Goal: Information Seeking & Learning: Learn about a topic

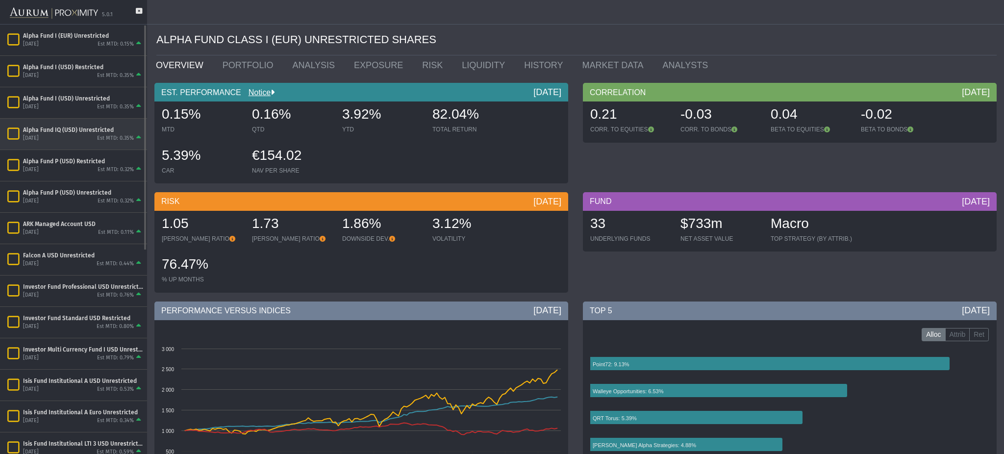
click at [54, 128] on div "Alpha Fund IQ (USD) Unrestricted" at bounding box center [83, 130] width 120 height 8
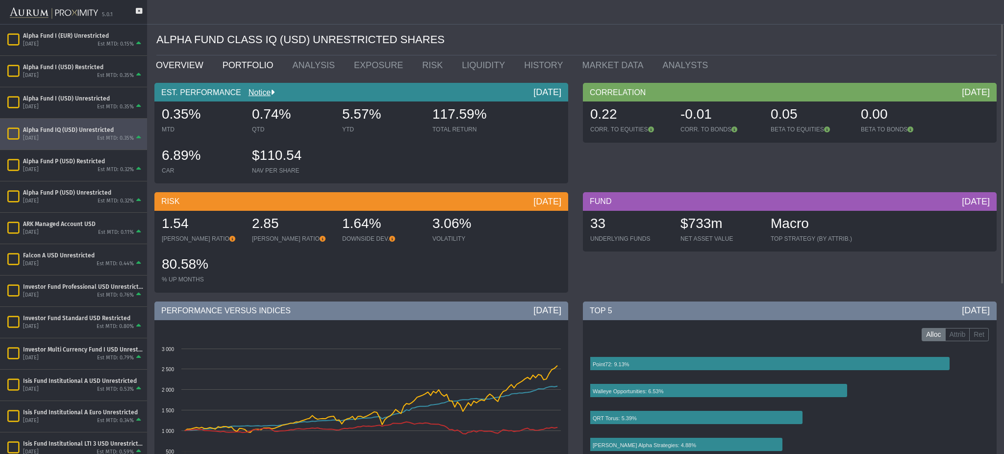
click at [242, 74] on link "PORTFOLIO" at bounding box center [250, 65] width 70 height 20
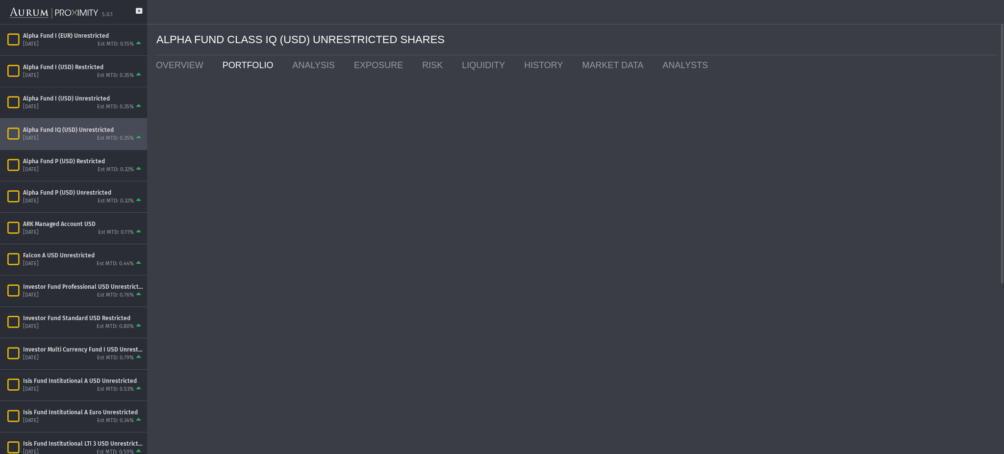
click at [247, 61] on link "PORTFOLIO" at bounding box center [250, 65] width 70 height 20
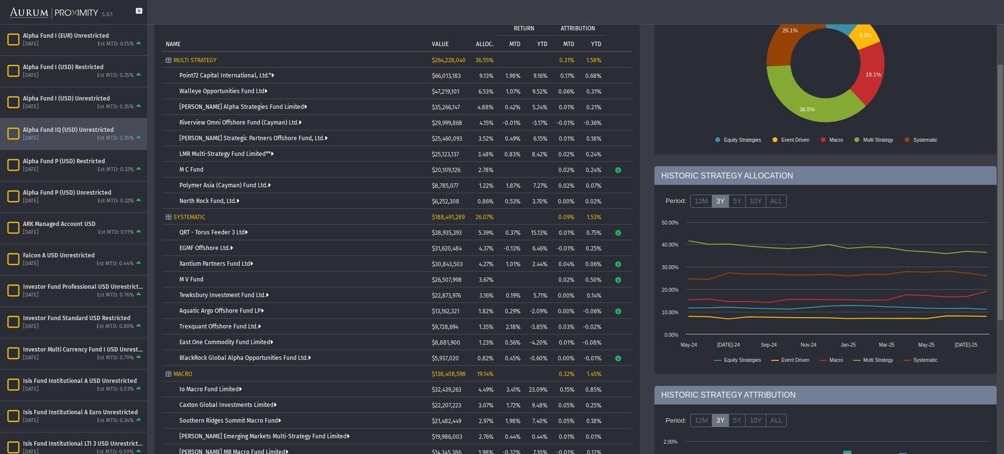
scroll to position [113, 0]
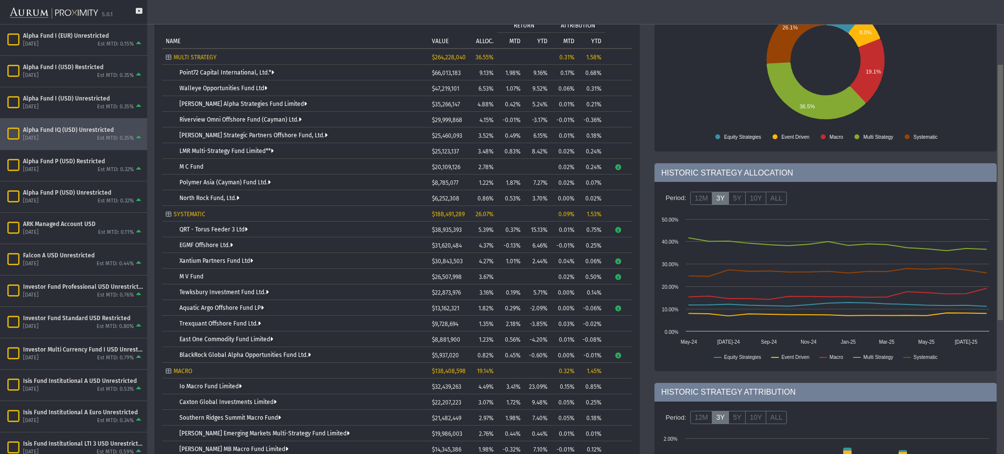
drag, startPoint x: 1002, startPoint y: 90, endPoint x: 1003, endPoint y: 158, distance: 67.7
click at [1003, 158] on body "5.0.1 Pull down to refresh... Release to refresh... Refreshing... Alpha Fund I …" at bounding box center [502, 227] width 1004 height 454
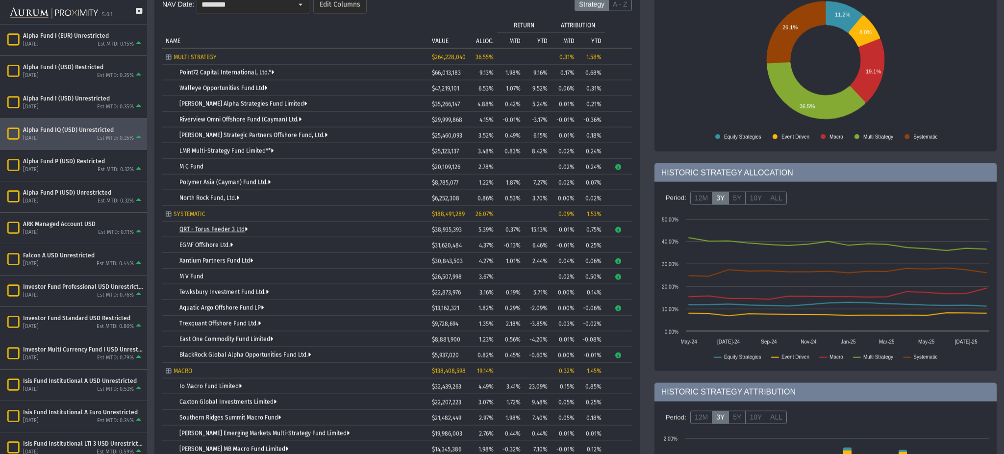
click at [229, 232] on link "QRT - Torus Feeder 3 Ltd" at bounding box center [214, 229] width 68 height 7
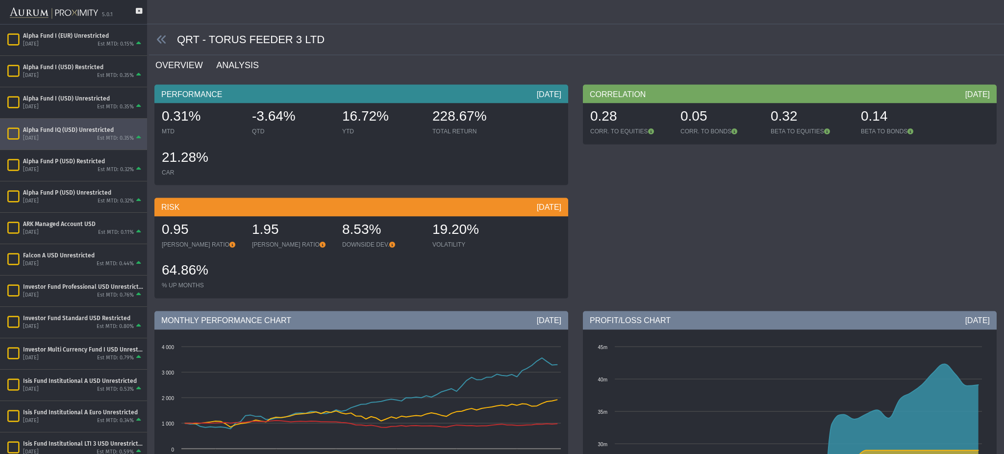
click at [248, 66] on link "ANALYSIS" at bounding box center [243, 65] width 56 height 20
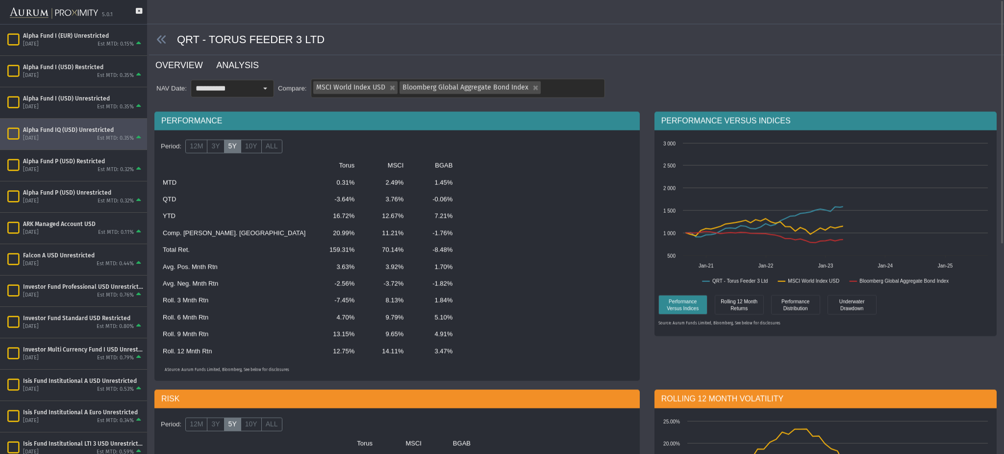
click at [190, 63] on link "OVERVIEW" at bounding box center [184, 65] width 61 height 20
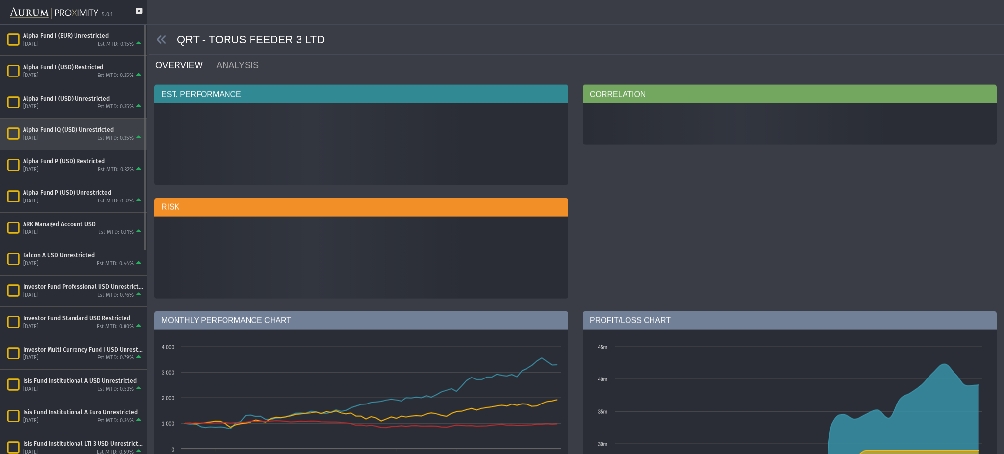
click at [113, 129] on div "Alpha Fund IQ (USD) Unrestricted" at bounding box center [83, 130] width 120 height 8
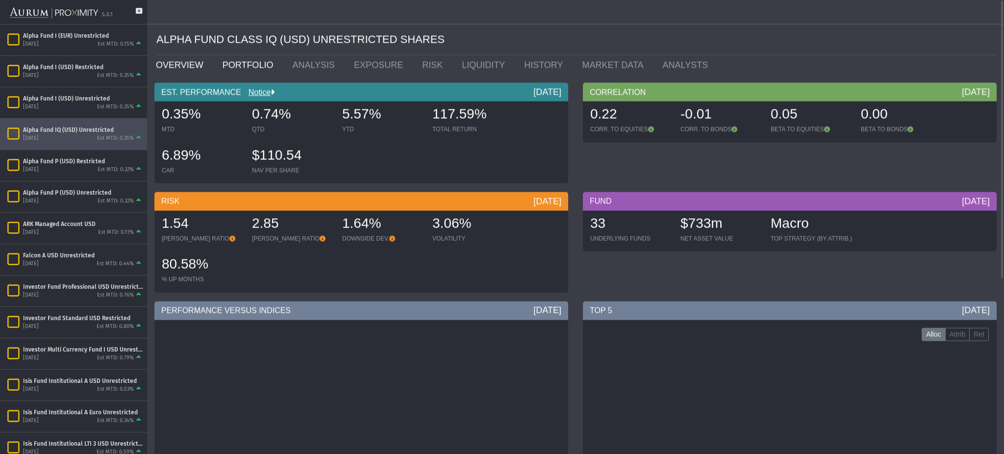
click at [250, 59] on link "PORTFOLIO" at bounding box center [250, 65] width 70 height 20
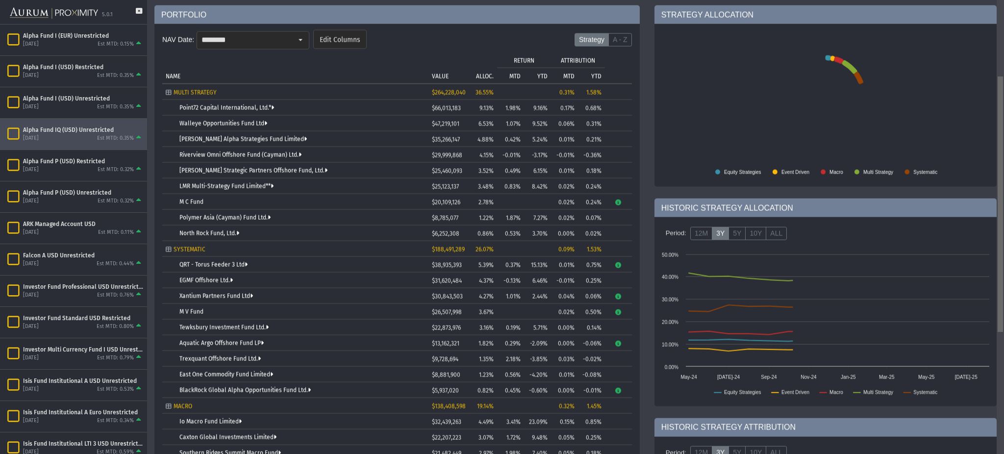
scroll to position [140, 0]
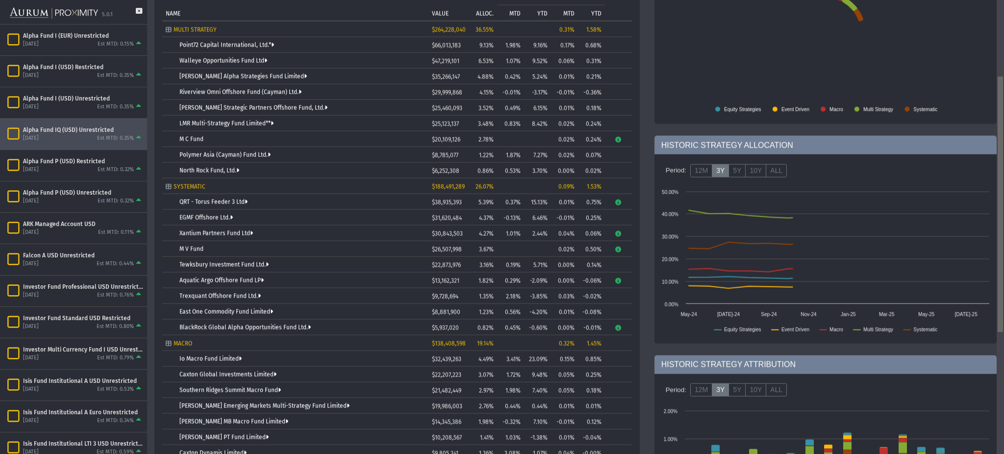
drag, startPoint x: 1003, startPoint y: 81, endPoint x: 1003, endPoint y: 148, distance: 66.7
click at [1003, 148] on body "5.0.1 Pull down to refresh... Release to refresh... Refreshing... Alpha Fund I …" at bounding box center [502, 227] width 1004 height 454
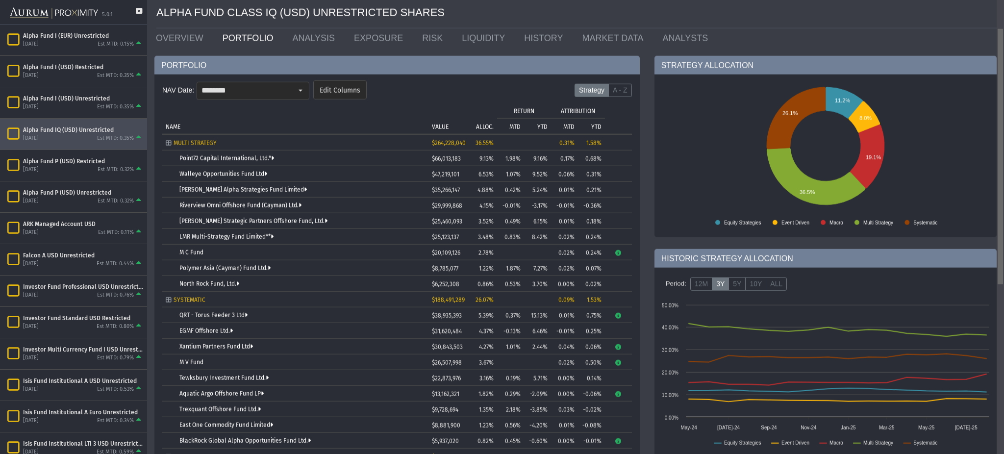
drag, startPoint x: 1003, startPoint y: 104, endPoint x: 1003, endPoint y: 34, distance: 70.6
click at [1003, 34] on body "5.0.1 Pull down to refresh... Release to refresh... Refreshing... Alpha Fund I …" at bounding box center [502, 227] width 1004 height 454
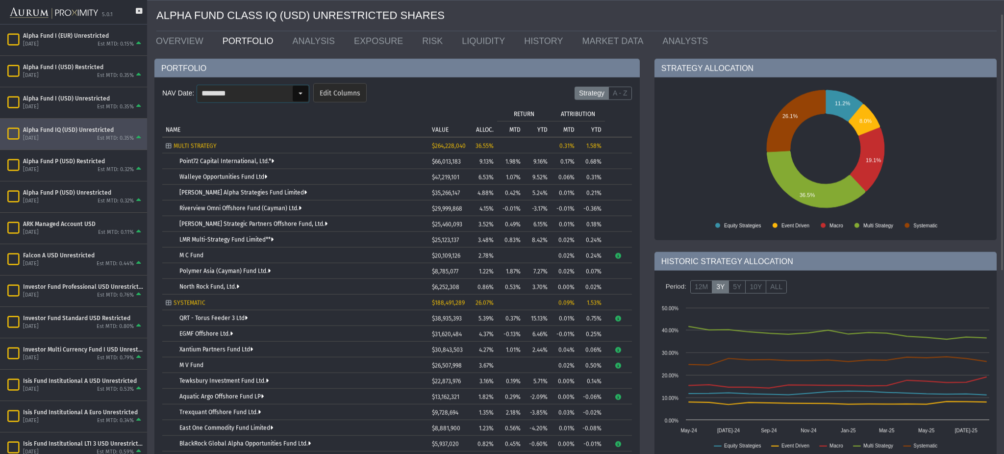
click at [305, 91] on div "Select" at bounding box center [301, 94] width 16 height 16
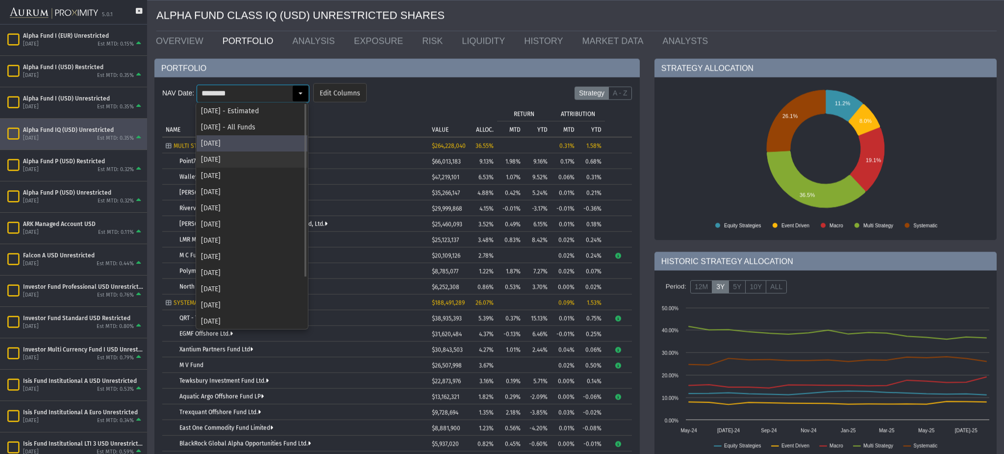
click at [241, 162] on div "Jul 2025" at bounding box center [252, 160] width 111 height 16
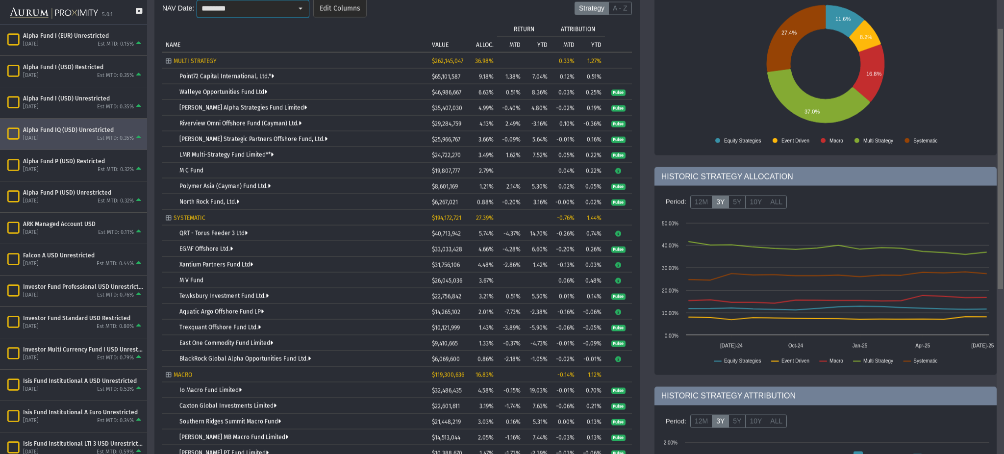
scroll to position [112, 0]
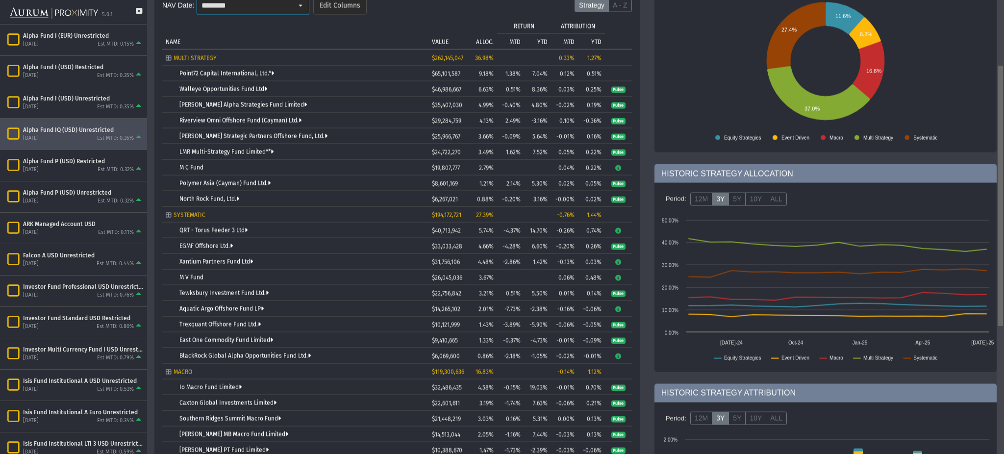
drag, startPoint x: 1003, startPoint y: 101, endPoint x: 1003, endPoint y: 154, distance: 53.0
click at [1003, 154] on body "5.0.1 Pull down to refresh... Release to refresh... Refreshing... Alpha Fund I …" at bounding box center [502, 227] width 1004 height 454
drag, startPoint x: 196, startPoint y: 277, endPoint x: 244, endPoint y: 295, distance: 51.4
click at [296, 6] on div "Select" at bounding box center [301, 6] width 16 height 16
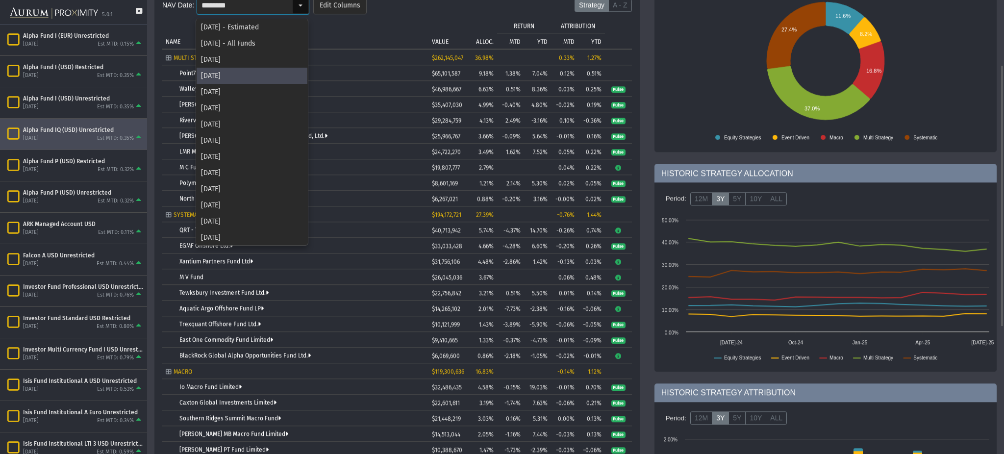
scroll to position [107, 0]
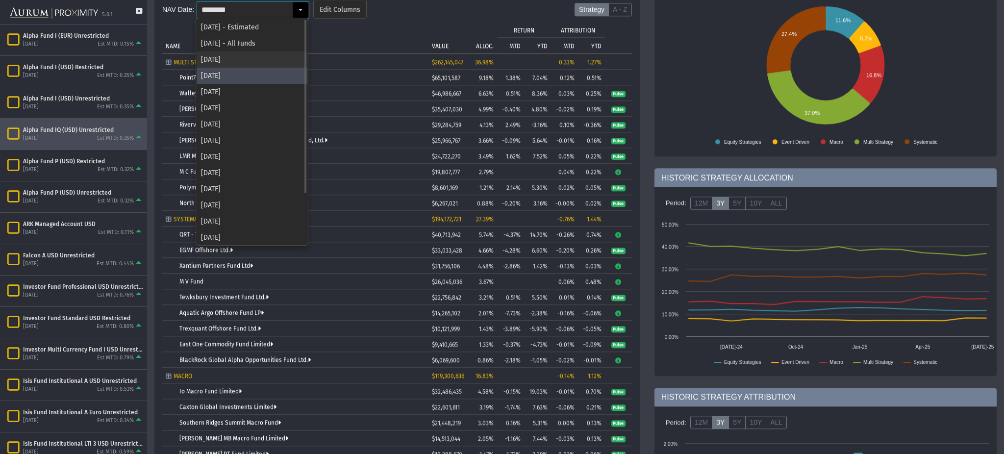
click at [250, 59] on div "[DATE]" at bounding box center [252, 59] width 111 height 16
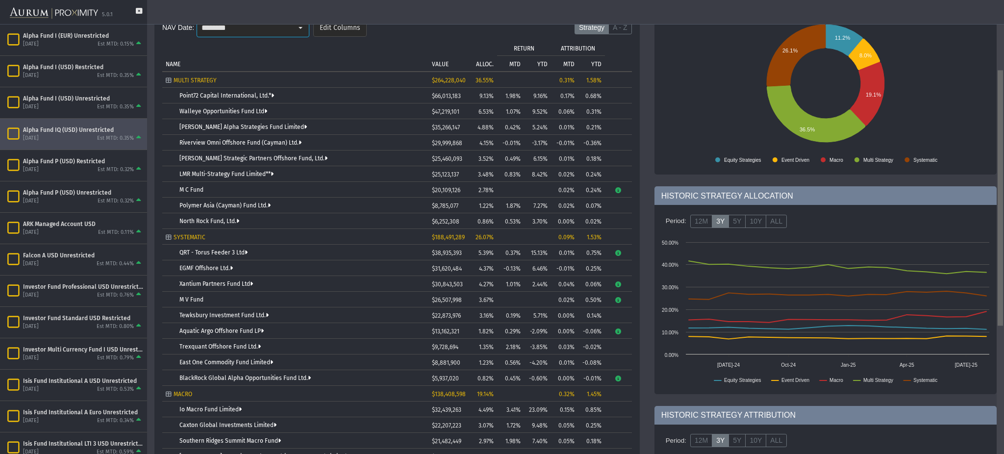
scroll to position [89, 0]
drag, startPoint x: 1003, startPoint y: 79, endPoint x: 994, endPoint y: 74, distance: 11.0
click at [994, 74] on body "5.0.1 Pull down to refresh... Release to refresh... Refreshing... Alpha Fund I …" at bounding box center [502, 227] width 1004 height 454
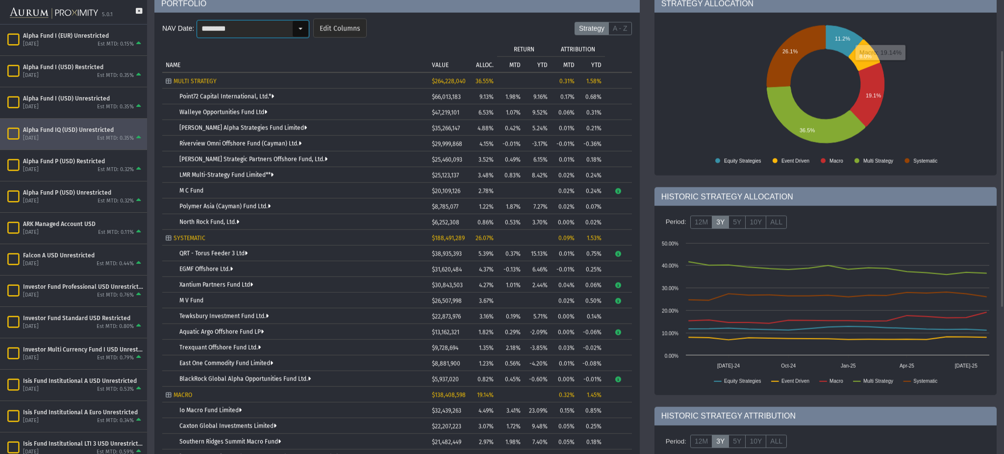
click at [289, 35] on input "********" at bounding box center [244, 29] width 95 height 17
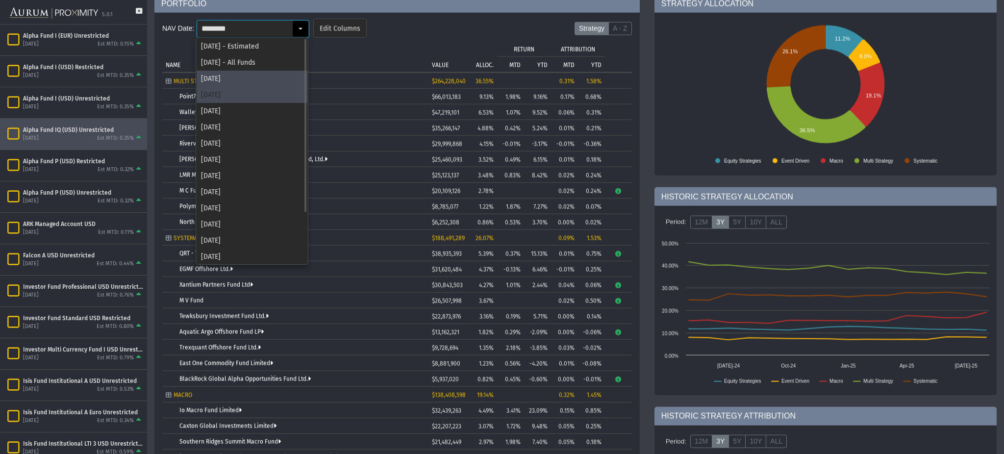
click at [220, 99] on div "Jul 2025" at bounding box center [252, 95] width 111 height 16
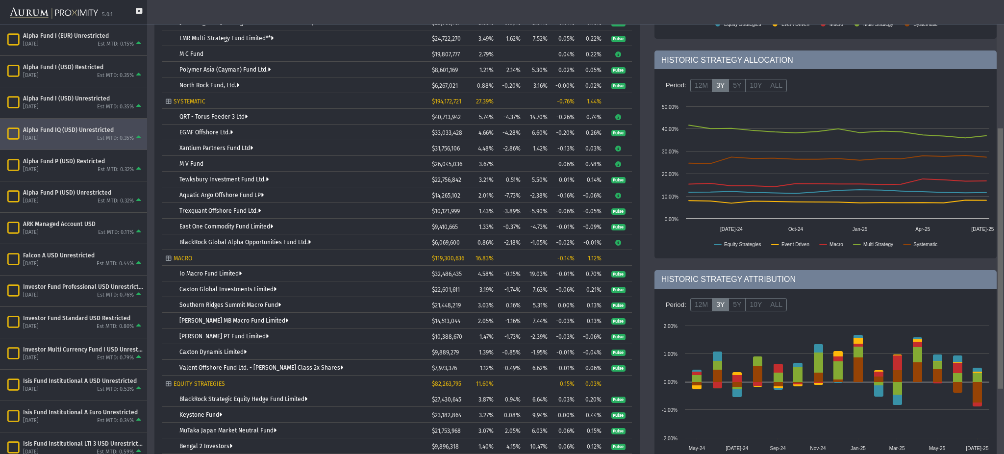
scroll to position [206, 0]
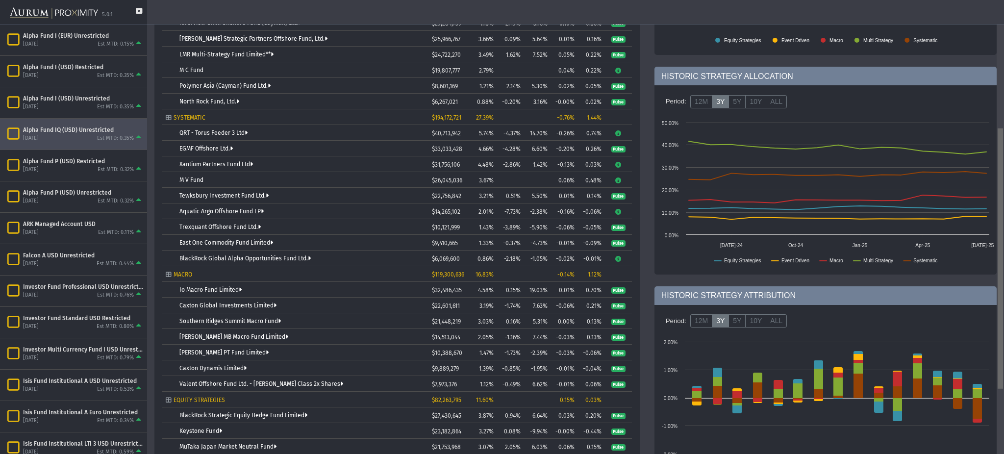
drag, startPoint x: 1002, startPoint y: 77, endPoint x: 1002, endPoint y: 189, distance: 111.8
click at [1002, 189] on body "5.0.1 Pull down to refresh... Release to refresh... Refreshing... Alpha Fund I …" at bounding box center [502, 227] width 1004 height 454
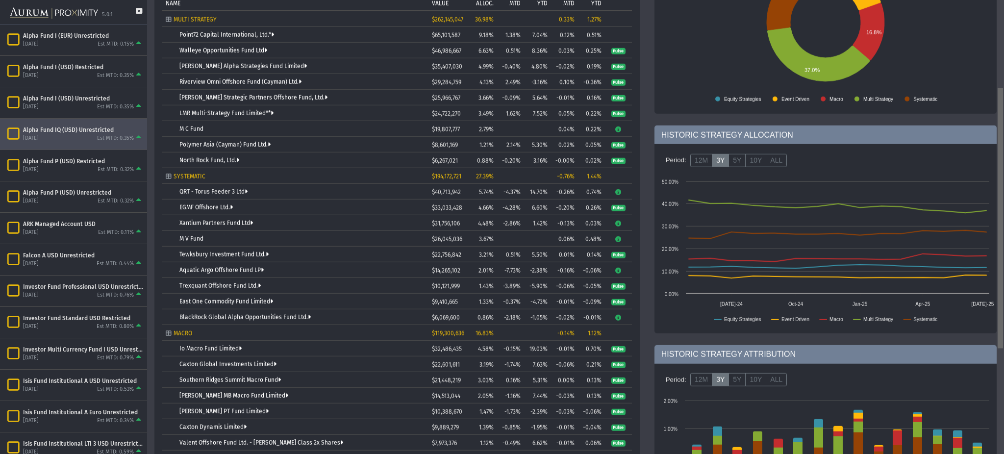
scroll to position [150, 0]
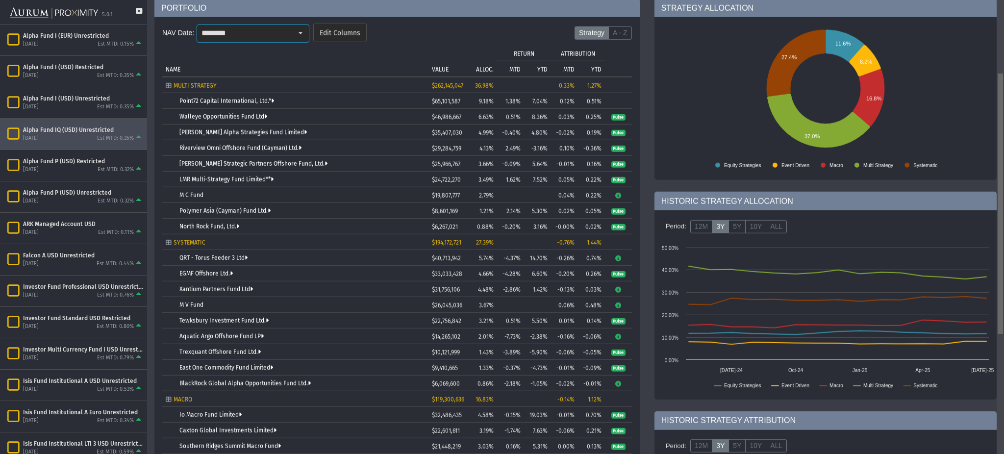
drag, startPoint x: 1000, startPoint y: 259, endPoint x: 1003, endPoint y: 175, distance: 83.9
click at [1003, 175] on body "5.0.1 Pull down to refresh... Release to refresh... Refreshing... Alpha Fund I …" at bounding box center [502, 227] width 1004 height 454
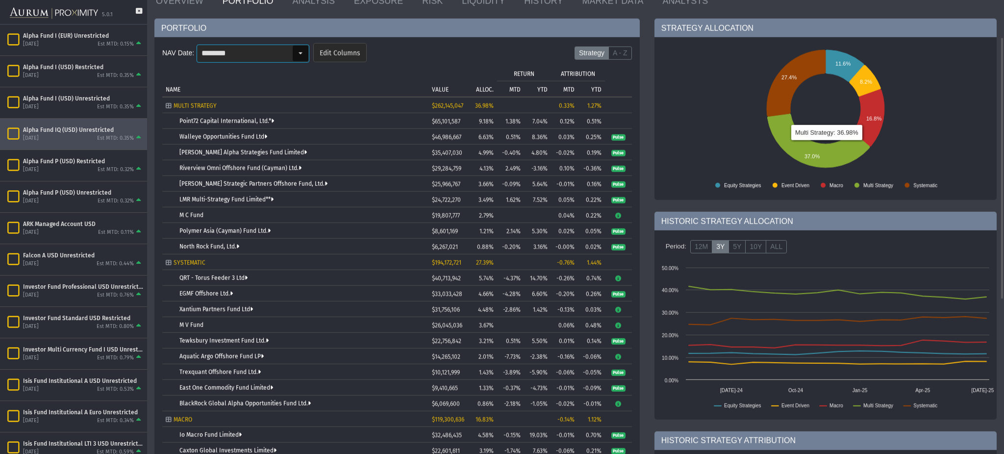
click at [264, 56] on input "********" at bounding box center [244, 53] width 95 height 17
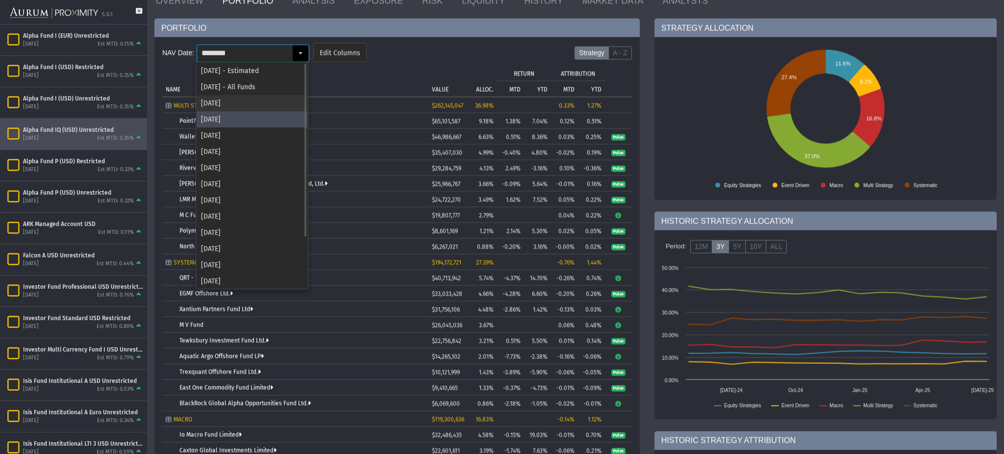
click at [240, 97] on div "[DATE]" at bounding box center [252, 103] width 111 height 16
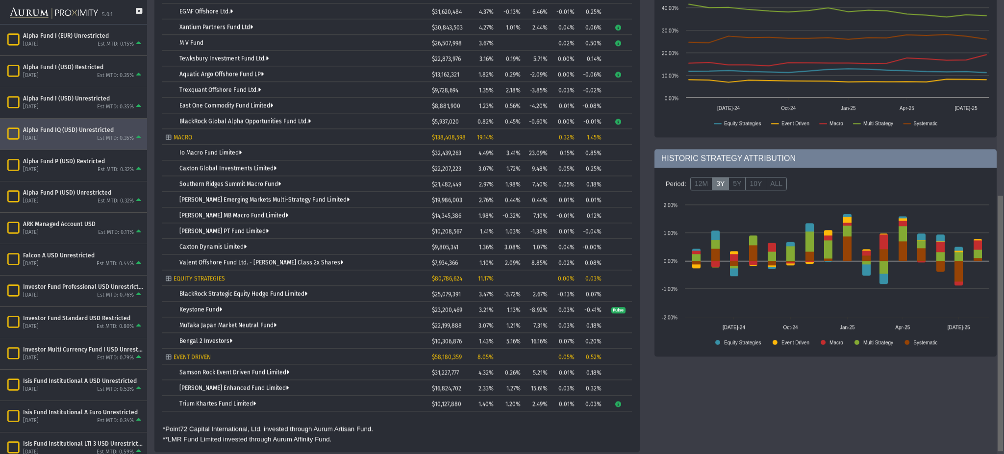
scroll to position [344, 0]
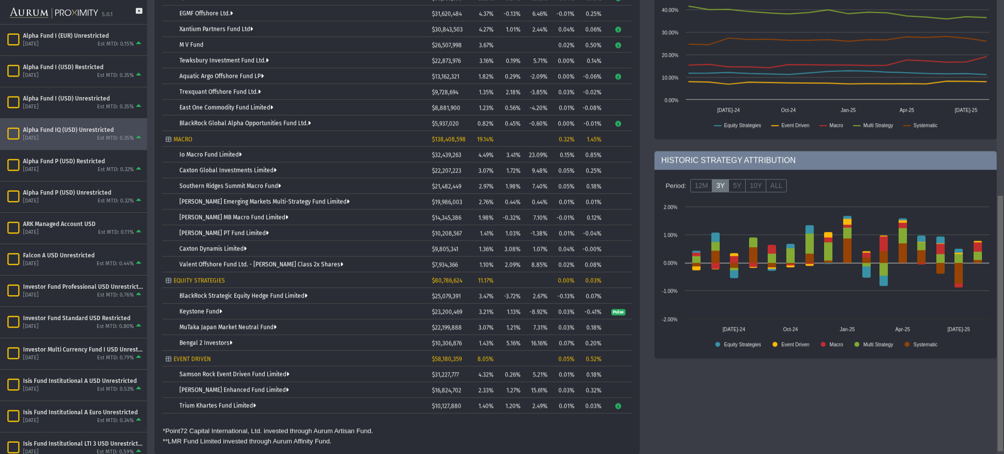
drag, startPoint x: 1002, startPoint y: 202, endPoint x: 1003, endPoint y: 363, distance: 161.4
click at [1003, 363] on body "5.0.1 Pull down to refresh... Release to refresh... Refreshing... Alpha Fund I …" at bounding box center [502, 227] width 1004 height 454
click at [618, 403] on icon "Tree list with 38 rows and 10 columns. Press Ctrl + right arrow to expand the f…" at bounding box center [618, 406] width 7 height 6
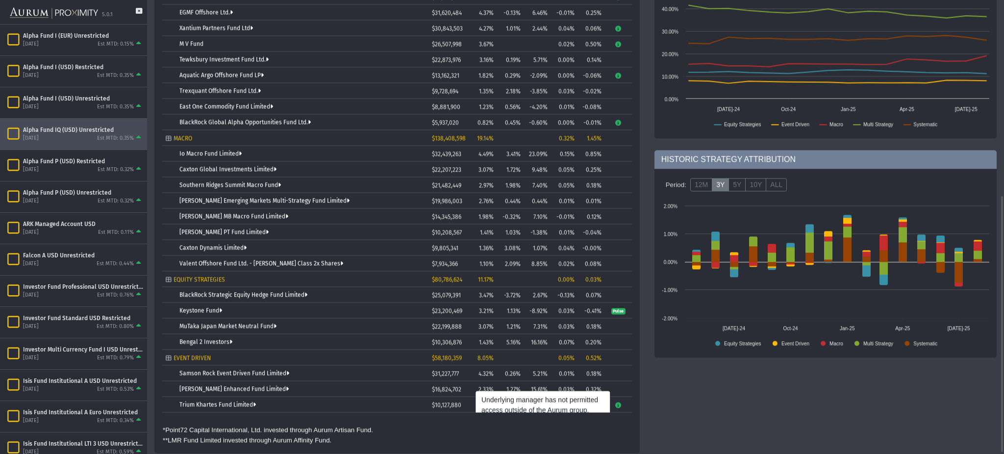
scroll to position [346, 0]
click at [848, 412] on div "STRATEGY ALLOCATION Created with Highcharts 11.4.8 11.2% 8.0% 19.1% 36.5% 26.1%…" at bounding box center [825, 93] width 357 height 713
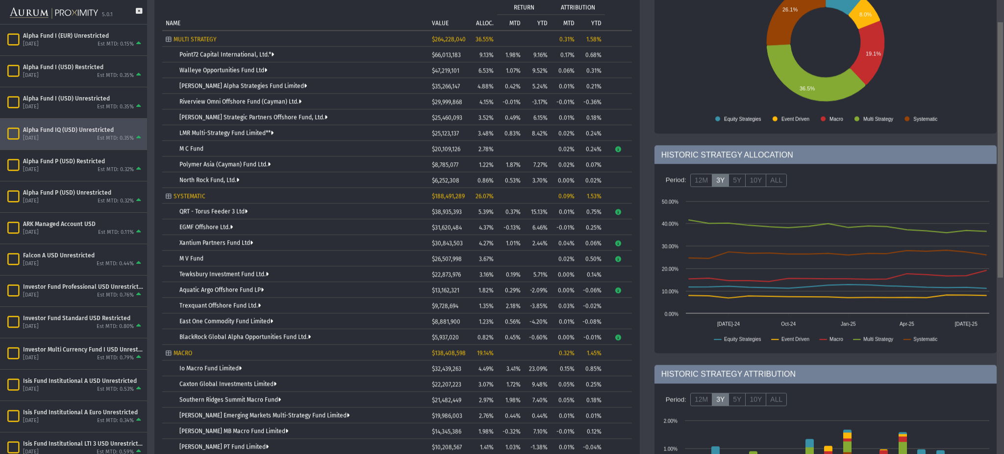
scroll to position [16, 0]
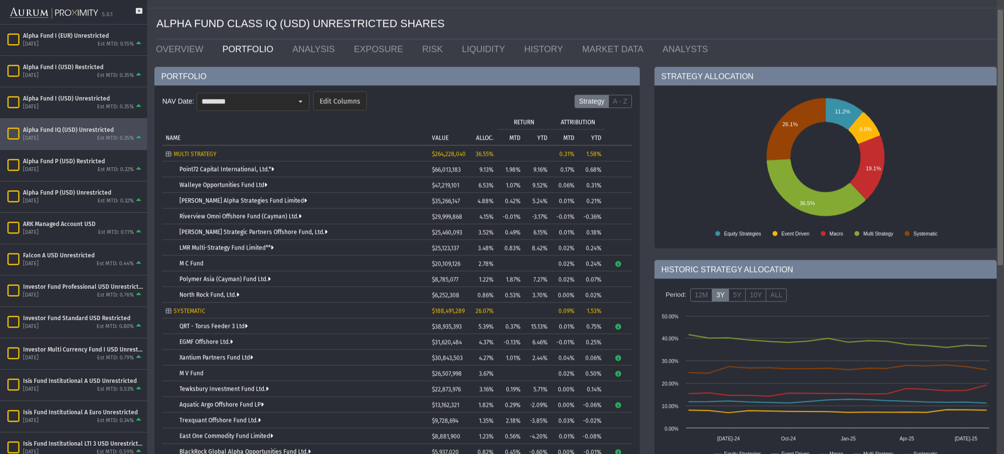
drag, startPoint x: 1003, startPoint y: 271, endPoint x: 979, endPoint y: 79, distance: 193.3
click at [979, 79] on body "5.0.1 Pull down to refresh... Release to refresh... Refreshing... Alpha Fund I …" at bounding box center [502, 227] width 1004 height 454
click at [296, 97] on div "Select" at bounding box center [301, 102] width 16 height 16
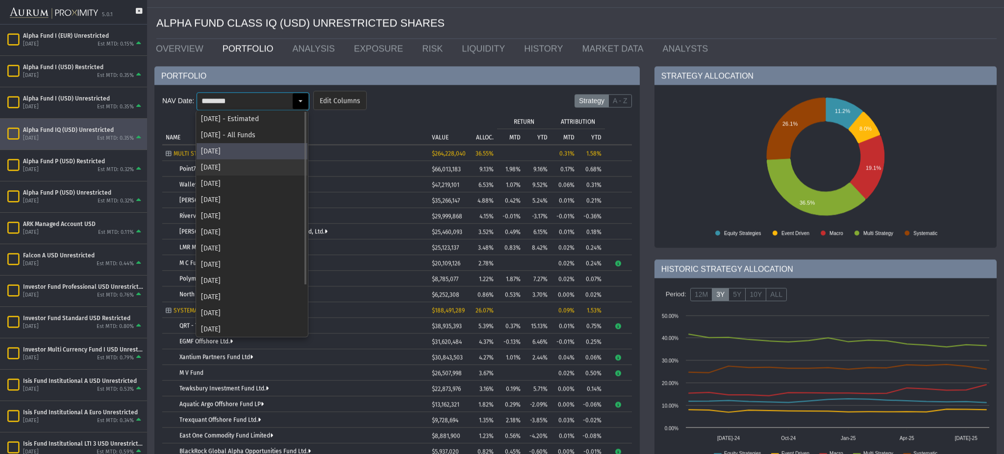
click at [231, 159] on div "Jul 2025" at bounding box center [252, 167] width 111 height 16
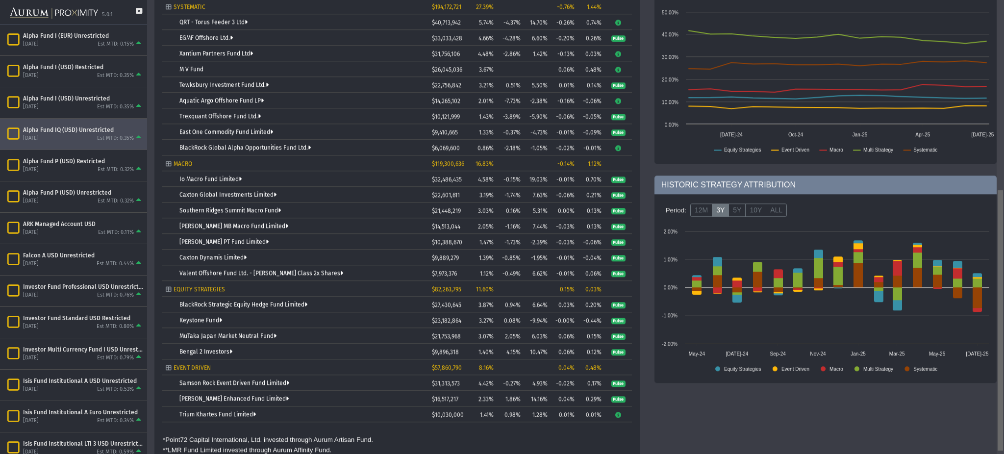
scroll to position [333, 0]
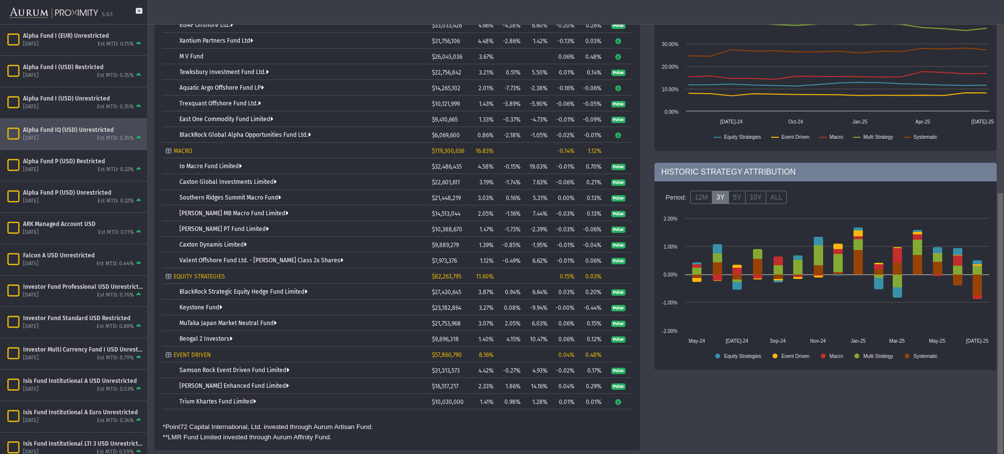
drag, startPoint x: 1003, startPoint y: 246, endPoint x: 1003, endPoint y: 440, distance: 193.7
click at [1003, 440] on body "5.0.1 Pull down to refresh... Release to refresh... Refreshing... Alpha Fund I …" at bounding box center [502, 227] width 1004 height 454
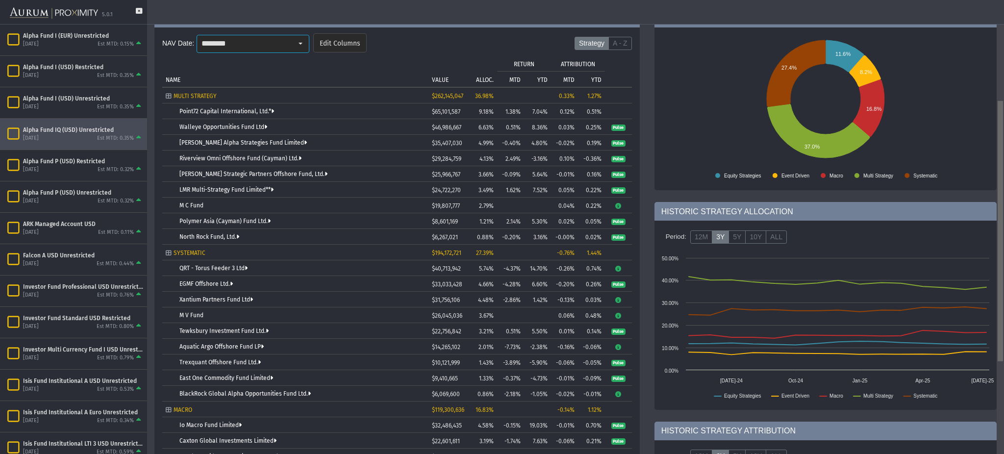
scroll to position [0, 0]
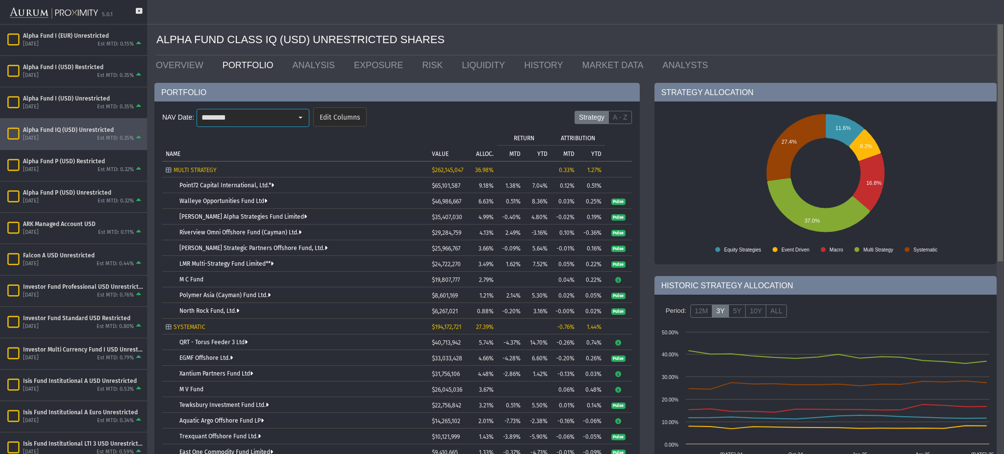
drag, startPoint x: 1003, startPoint y: 355, endPoint x: 1003, endPoint y: 154, distance: 201.1
click at [1003, 154] on body "5.0.1 Pull down to refresh... Release to refresh... Refreshing... Alpha Fund I …" at bounding box center [502, 227] width 1004 height 454
click at [286, 122] on input "********" at bounding box center [244, 117] width 95 height 17
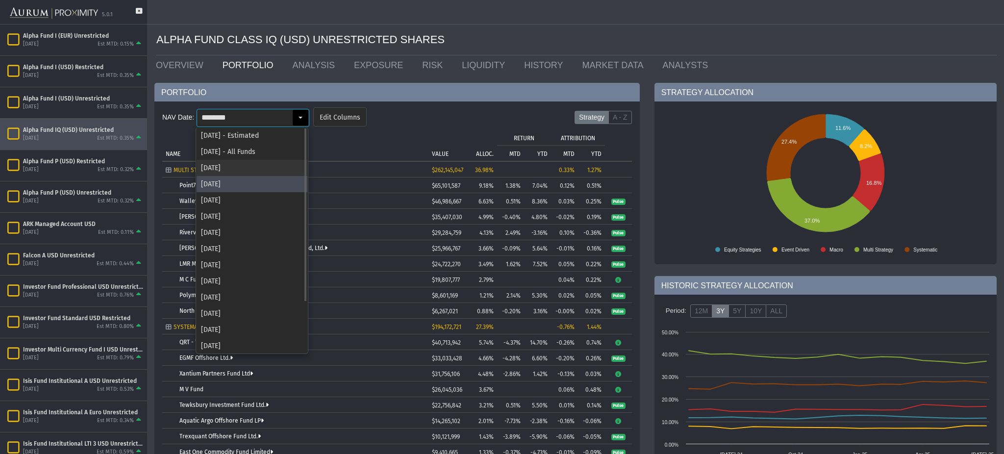
click at [245, 162] on div "[DATE]" at bounding box center [252, 168] width 111 height 16
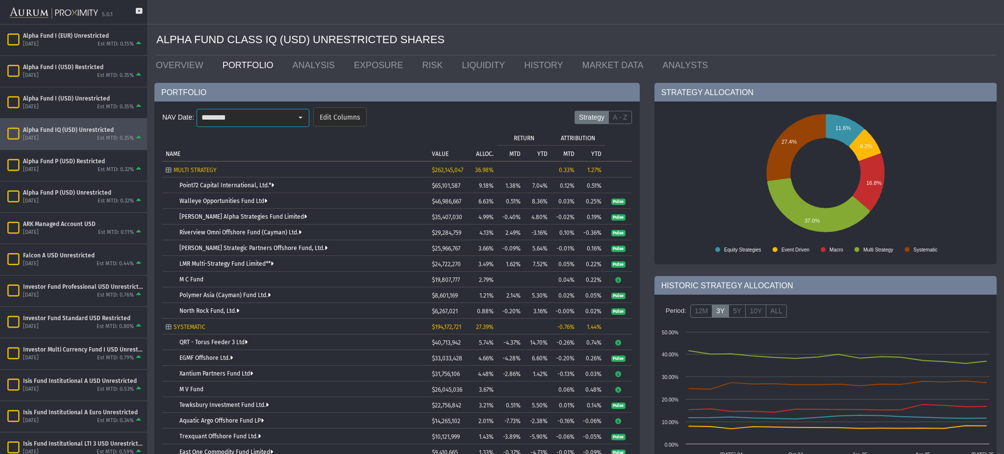
type input "********"
drag, startPoint x: 377, startPoint y: 107, endPoint x: 637, endPoint y: 94, distance: 260.8
click at [377, 107] on form "NAV Date: ******** Pull down to refresh... Release to refresh... Refreshing... …" at bounding box center [397, 119] width 470 height 29
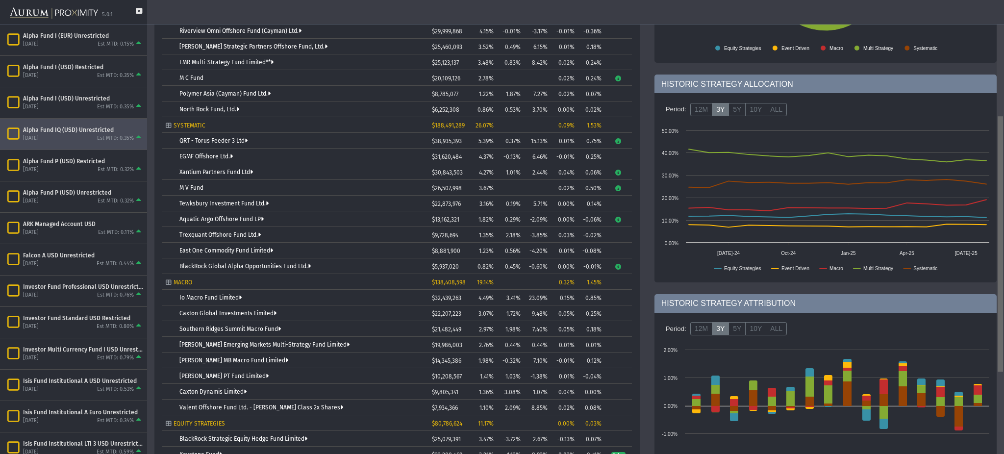
scroll to position [204, 0]
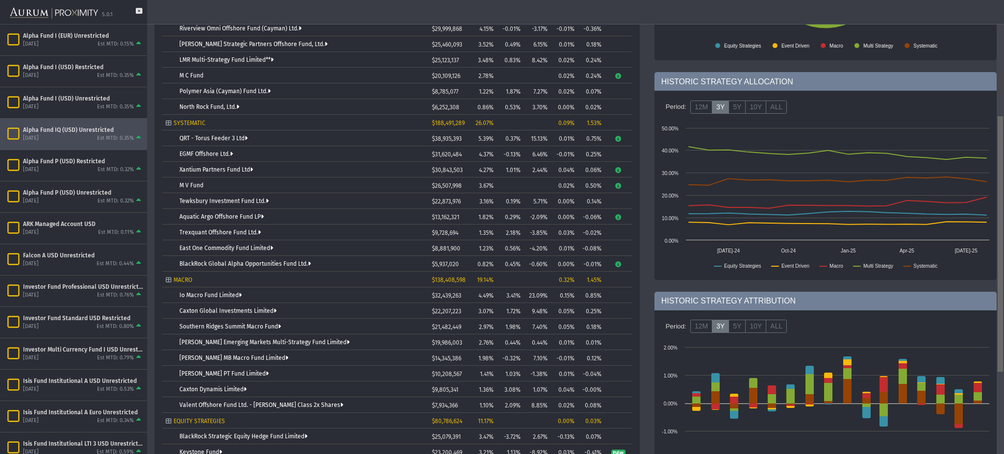
drag, startPoint x: 1001, startPoint y: 127, endPoint x: 1003, endPoint y: 246, distance: 119.7
click at [1003, 246] on body "5.0.1 Pull down to refresh... Release to refresh... Refreshing... Alpha Fund I …" at bounding box center [502, 227] width 1004 height 454
click at [286, 341] on link "Brevan Howard Emerging Markets Multi-Strategy Fund Limited" at bounding box center [265, 342] width 170 height 7
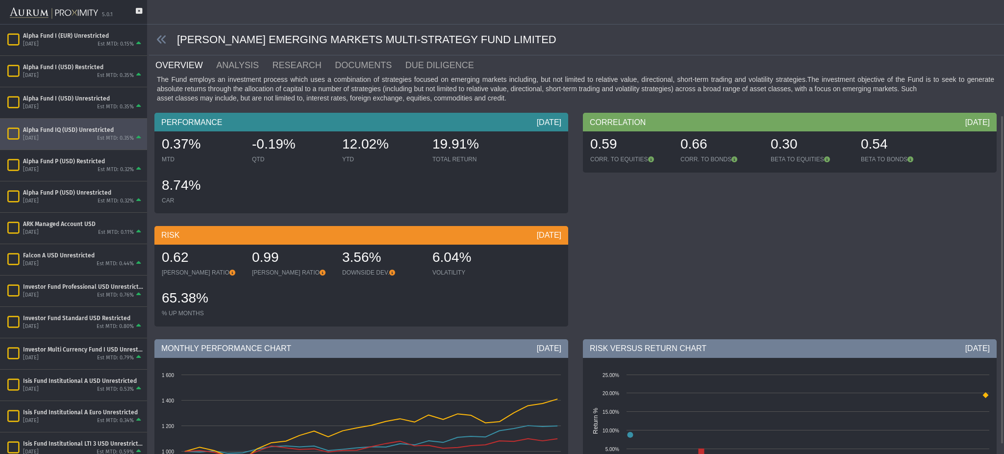
click at [437, 307] on div "0.62 SHARPE RATIO 0.99 SORTINO RATIO 3.56% DOWNSIDE DEV. 6.04% VOLATILITY 65.38…" at bounding box center [361, 286] width 409 height 82
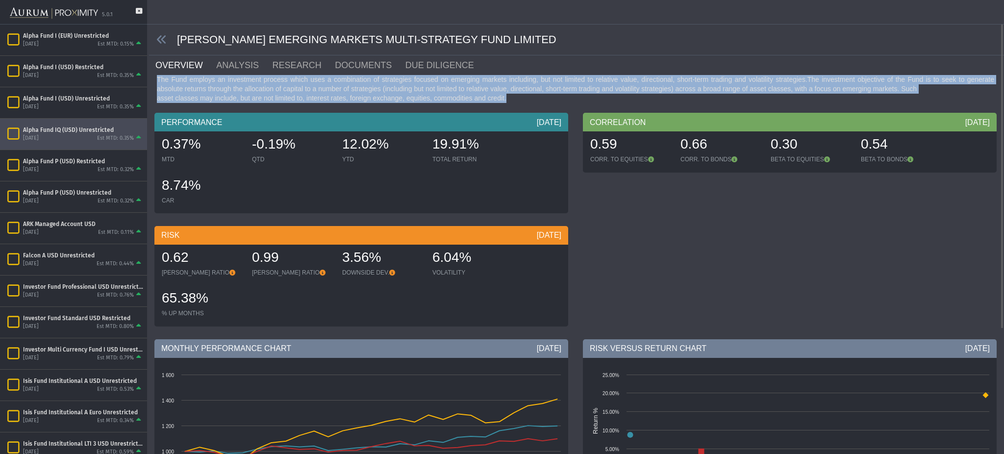
drag, startPoint x: 505, startPoint y: 101, endPoint x: 156, endPoint y: 82, distance: 349.2
click at [156, 82] on div "The Fund employs an investment process which uses a combination of strategies f…" at bounding box center [575, 89] width 843 height 28
copy div "The Fund employs an investment process which uses a combination of strategies f…"
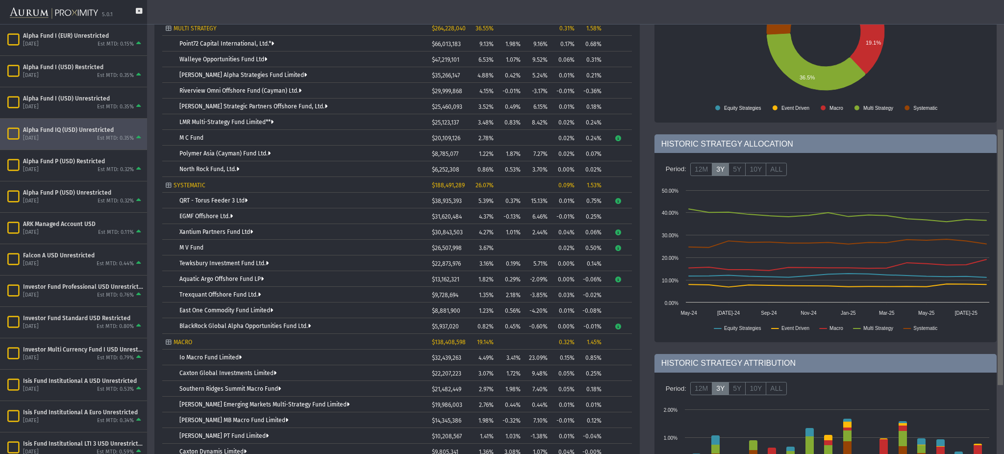
scroll to position [228, 0]
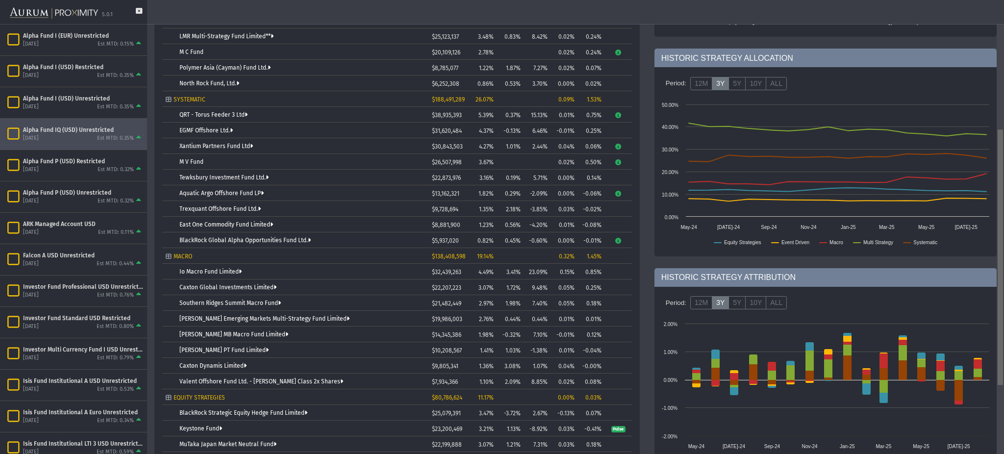
drag, startPoint x: 1003, startPoint y: 195, endPoint x: 1003, endPoint y: 329, distance: 133.4
click at [1003, 329] on body "5.0.1 Pull down to refresh... Release to refresh... Refreshing... Alpha Fund I …" at bounding box center [502, 227] width 1004 height 454
click at [320, 318] on link "Brevan Howard Emerging Markets Multi-Strategy Fund Limited" at bounding box center [265, 318] width 170 height 7
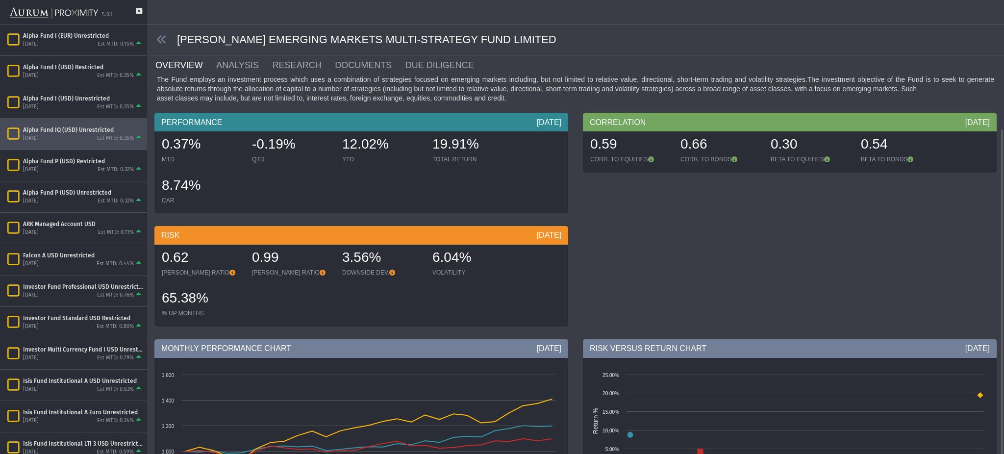
drag, startPoint x: 375, startPoint y: 91, endPoint x: 354, endPoint y: 99, distance: 22.7
click at [375, 92] on div "The Fund employs an investment process which uses a combination of strategies f…" at bounding box center [575, 89] width 843 height 28
click at [382, 71] on link "DOCUMENTS" at bounding box center [369, 65] width 71 height 20
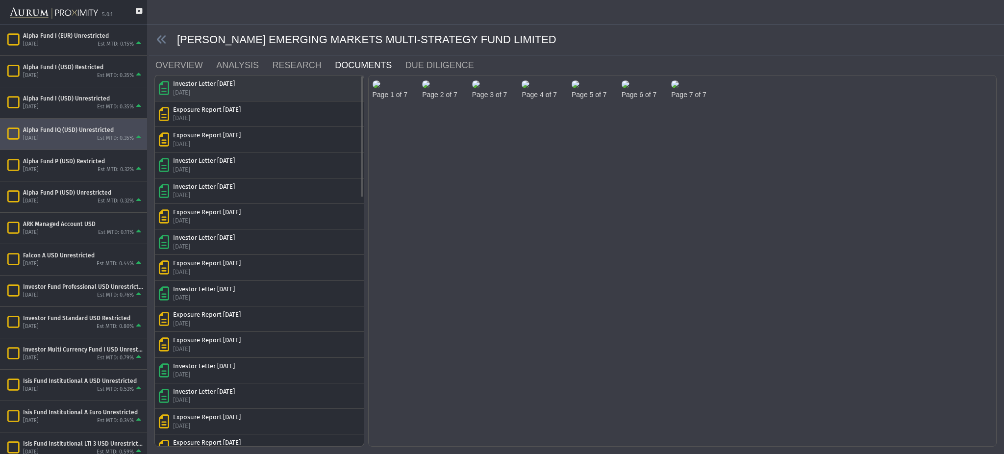
click at [268, 87] on div "Investor Letter Jul 2025 3 Sep 2025" at bounding box center [259, 87] width 201 height 17
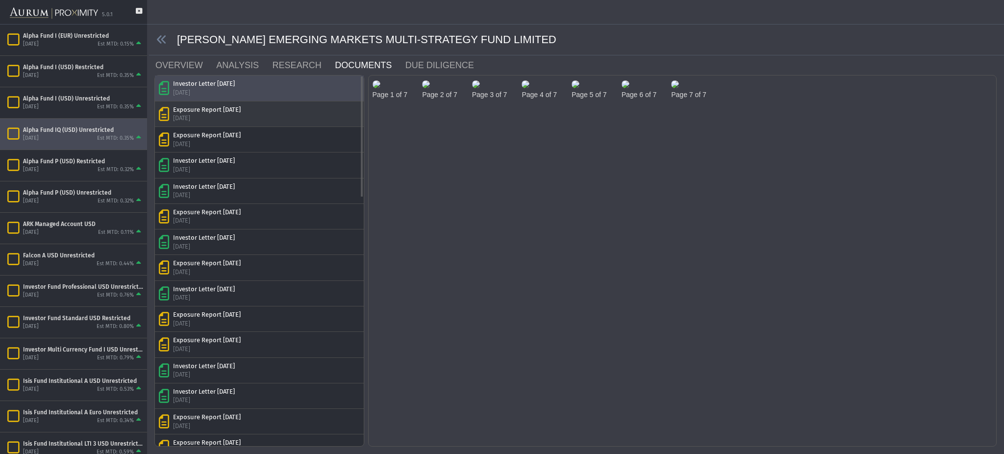
click at [275, 107] on div "Exposure Report Jul 2025 3 Sep 2025" at bounding box center [259, 113] width 201 height 17
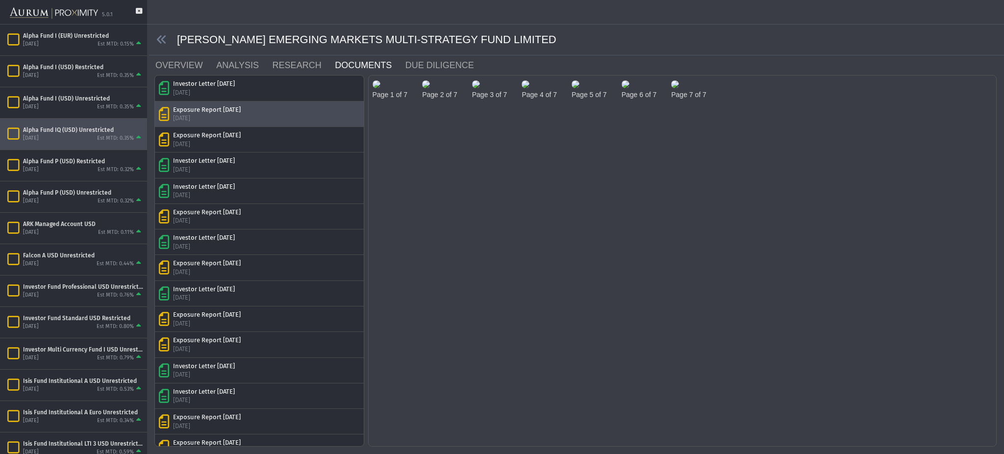
click at [430, 88] on img at bounding box center [426, 84] width 8 height 8
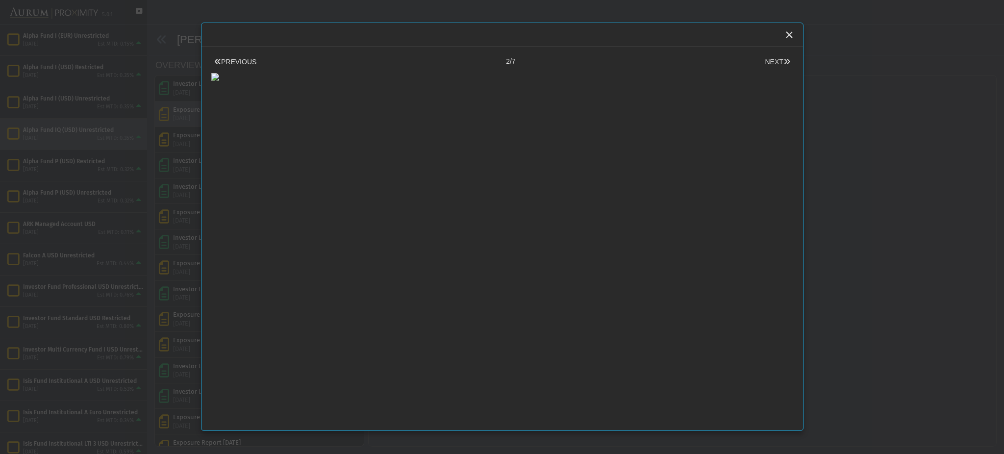
scroll to position [0, 0]
drag, startPoint x: 560, startPoint y: 206, endPoint x: 612, endPoint y: 202, distance: 52.2
click at [611, 81] on div at bounding box center [502, 74] width 582 height 14
drag, startPoint x: 611, startPoint y: 200, endPoint x: 705, endPoint y: 211, distance: 94.4
click at [705, 81] on div at bounding box center [502, 74] width 582 height 14
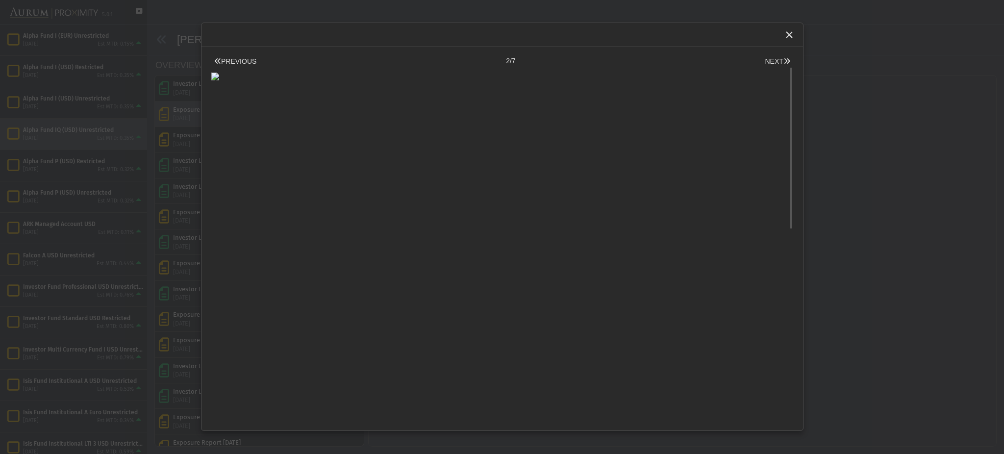
click at [778, 81] on div at bounding box center [502, 74] width 582 height 14
drag, startPoint x: 779, startPoint y: 215, endPoint x: 844, endPoint y: 234, distance: 67.4
click at [844, 234] on body "5.0.1 Pull down to refresh... Release to refresh... Refreshing... Alpha Fund I …" at bounding box center [502, 227] width 1004 height 454
click at [765, 55] on div "PREVIOUS 2/7 NEXT Pull down to refresh... Release to refresh... Refreshing... L…" at bounding box center [503, 239] width 602 height 384
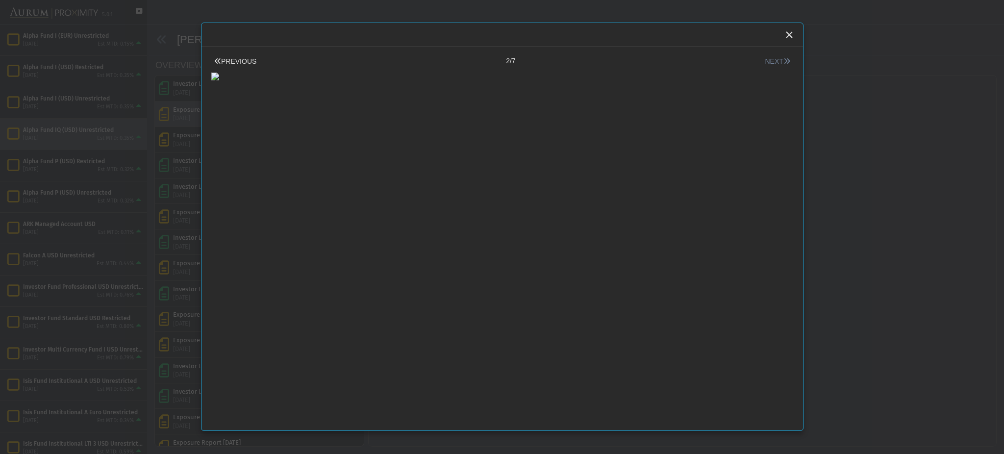
click at [768, 58] on button "NEXT" at bounding box center [777, 61] width 31 height 10
drag, startPoint x: 782, startPoint y: 168, endPoint x: 808, endPoint y: 145, distance: 34.4
click at [808, 145] on body "5.0.1 Pull down to refresh... Release to refresh... Refreshing... Alpha Fund I …" at bounding box center [502, 227] width 1004 height 454
click at [762, 63] on button "NEXT" at bounding box center [777, 61] width 31 height 10
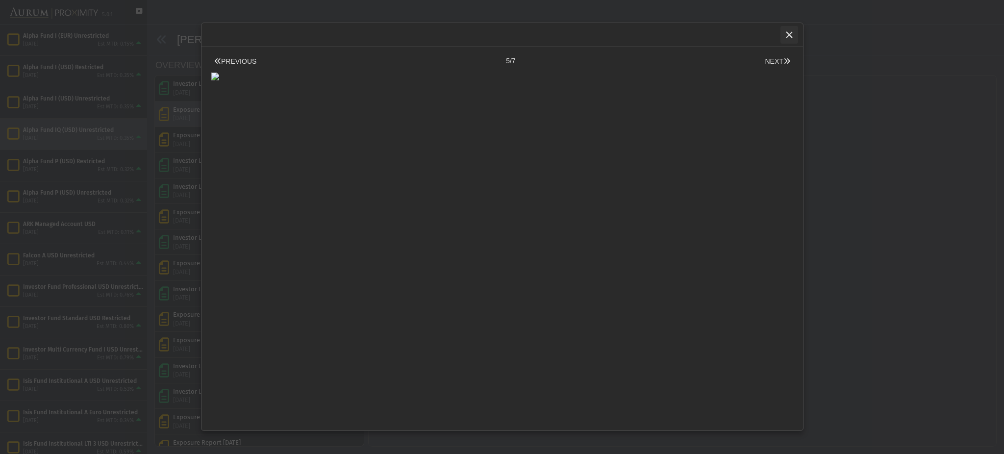
click at [794, 36] on div "Close" at bounding box center [789, 34] width 17 height 17
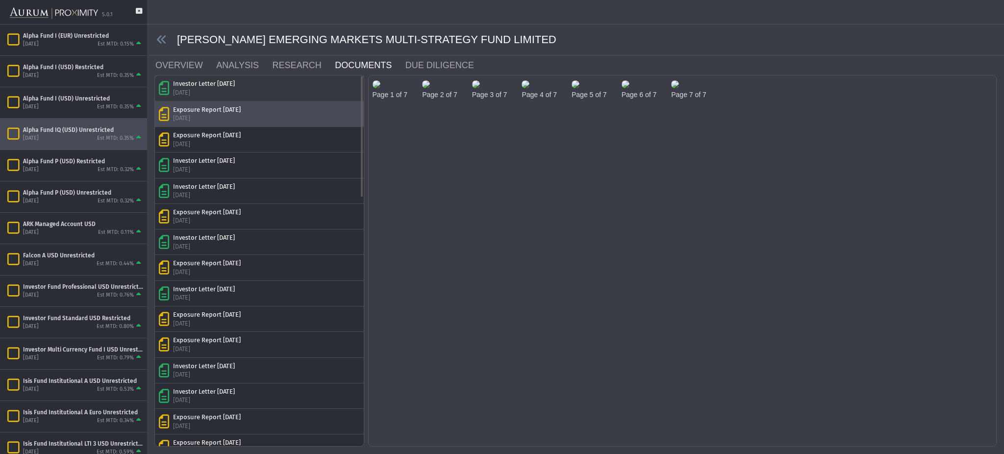
click at [288, 83] on div "Investor Letter Jul 2025 3 Sep 2025" at bounding box center [259, 87] width 201 height 17
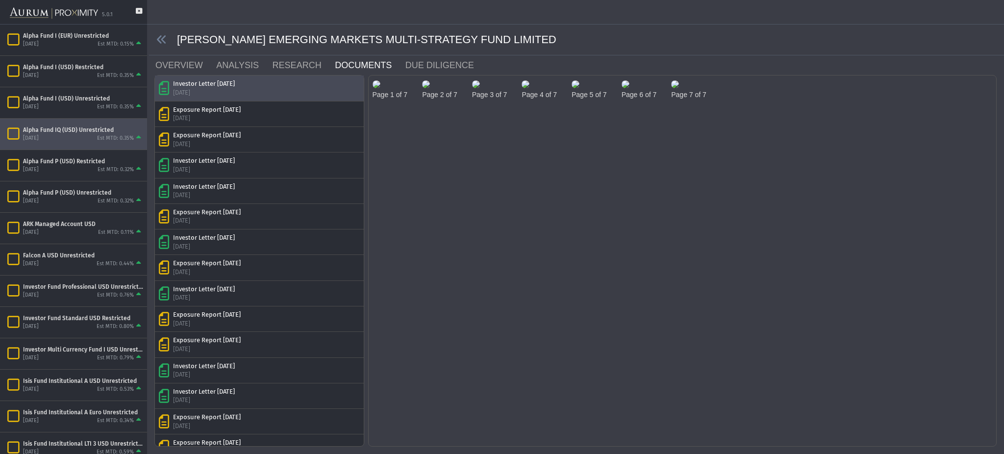
click at [430, 88] on img at bounding box center [426, 84] width 8 height 8
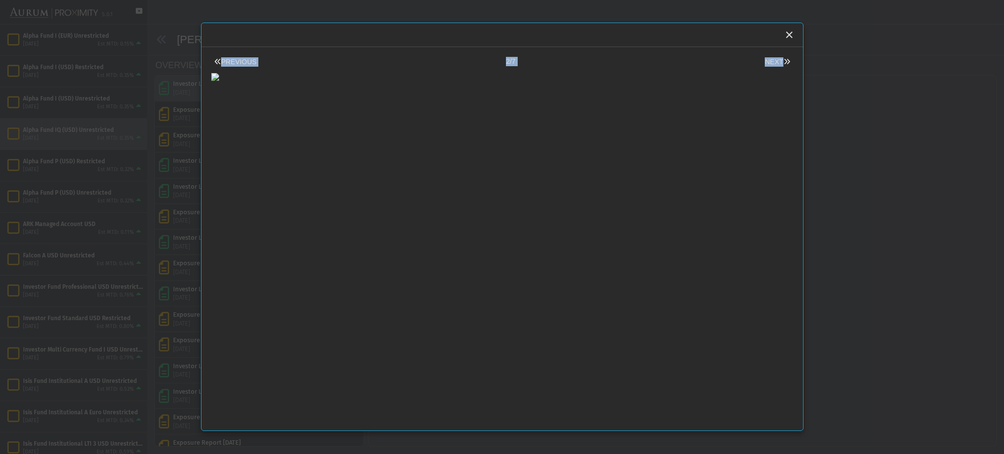
drag, startPoint x: 792, startPoint y: 169, endPoint x: 809, endPoint y: 233, distance: 66.5
click at [809, 233] on div "PREVIOUS 2/7 NEXT Pull down to refresh... Release to refresh... Refreshing... L…" at bounding box center [502, 227] width 1004 height 454
click at [765, 62] on button "NEXT" at bounding box center [777, 62] width 31 height 10
click at [755, 81] on div at bounding box center [502, 74] width 582 height 14
click at [791, 106] on div at bounding box center [792, 148] width 2 height 161
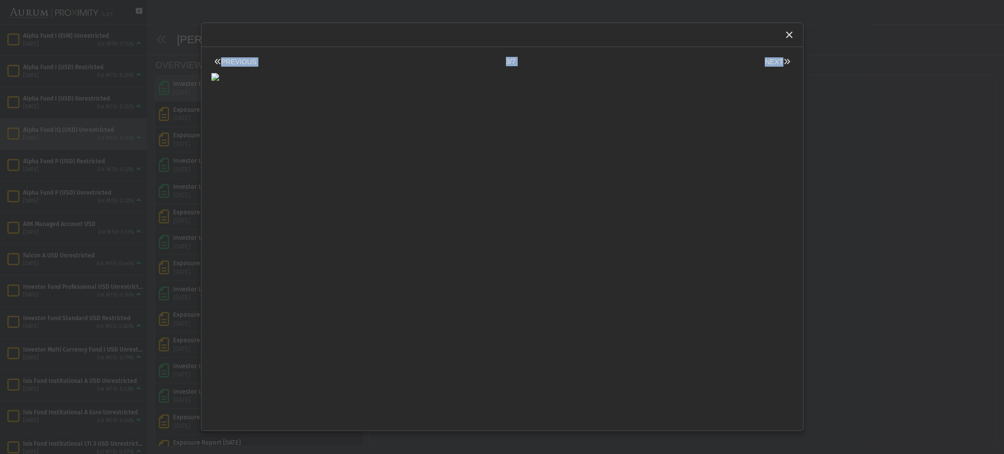
click at [788, 110] on div "PREVIOUS 3/7 NEXT Pull down to refresh... Release to refresh... Refreshing... L…" at bounding box center [503, 239] width 602 height 384
click at [772, 81] on div at bounding box center [502, 74] width 582 height 14
drag, startPoint x: 784, startPoint y: 140, endPoint x: 785, endPoint y: 150, distance: 9.9
click at [785, 150] on div "PREVIOUS 3/7 NEXT Pull down to refresh... Release to refresh... Refreshing... L…" at bounding box center [503, 239] width 602 height 384
drag, startPoint x: 785, startPoint y: 150, endPoint x: 789, endPoint y: 165, distance: 16.2
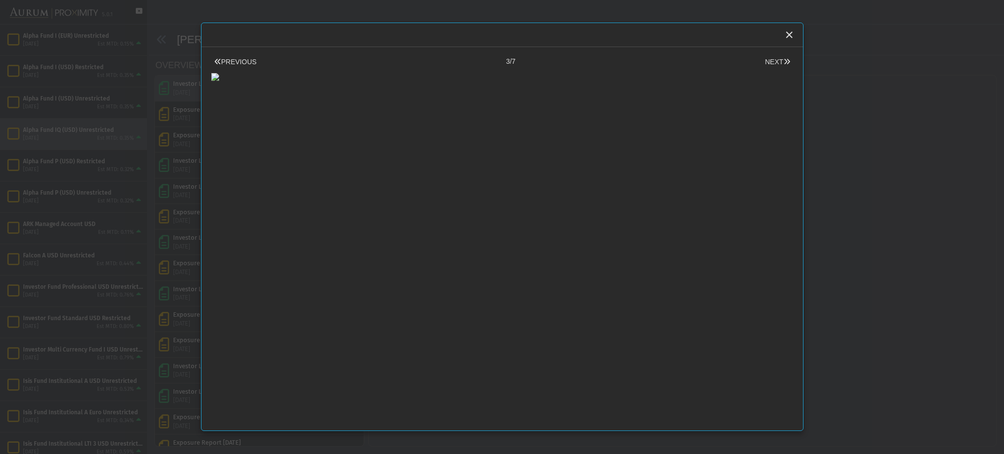
click at [789, 165] on div "PREVIOUS 3/7 NEXT Pull down to refresh... Release to refresh... Refreshing... L…" at bounding box center [503, 239] width 602 height 384
drag, startPoint x: 780, startPoint y: 187, endPoint x: 784, endPoint y: 221, distance: 33.6
click at [784, 221] on body "5.0.1 Pull down to refresh... Release to refresh... Refreshing... Alpha Fund I …" at bounding box center [502, 227] width 1004 height 454
drag, startPoint x: 779, startPoint y: 242, endPoint x: 780, endPoint y: 280, distance: 37.8
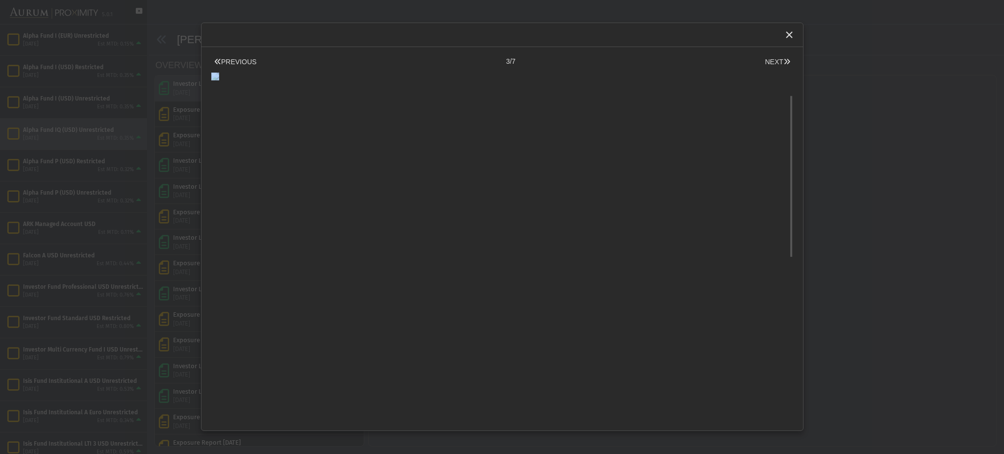
click at [780, 282] on div "Pull down to refresh... Release to refresh... Refreshing... Loading... Loading.…" at bounding box center [502, 249] width 582 height 364
click at [790, 273] on div at bounding box center [792, 249] width 4 height 364
drag, startPoint x: 781, startPoint y: 273, endPoint x: 774, endPoint y: 195, distance: 77.8
click at [774, 195] on body "5.0.1 Pull down to refresh... Release to refresh... Refreshing... Alpha Fund I …" at bounding box center [502, 227] width 1004 height 454
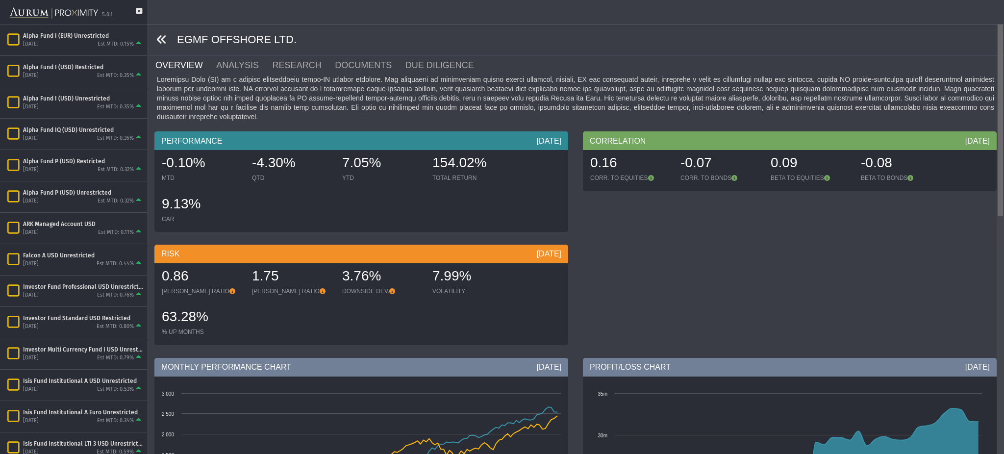
click at [1003, 90] on body "5.0.1 Pull down to refresh... Release to refresh... Refreshing... Alpha Fund I …" at bounding box center [502, 227] width 1004 height 454
drag, startPoint x: 1003, startPoint y: 65, endPoint x: 1003, endPoint y: 74, distance: 8.8
click at [1003, 74] on body "5.0.1 Pull down to refresh... Release to refresh... Refreshing... Alpha Fund I …" at bounding box center [502, 227] width 1004 height 454
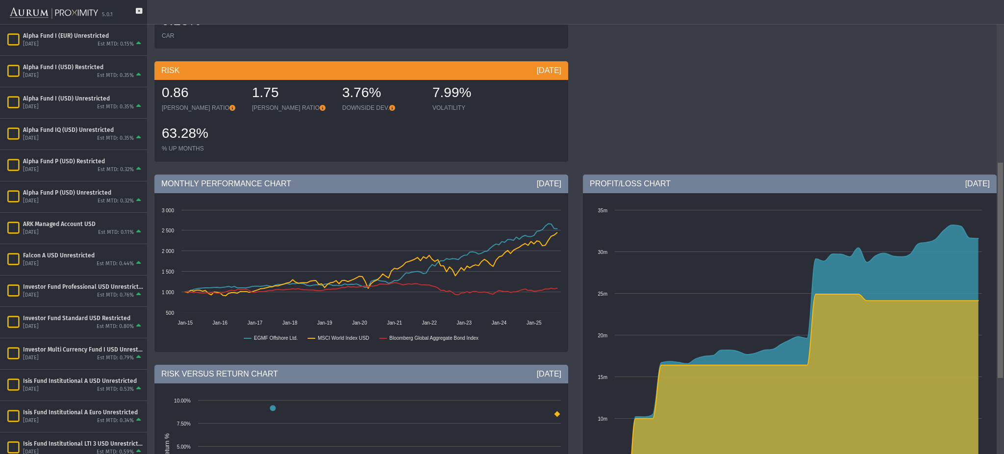
scroll to position [347, 0]
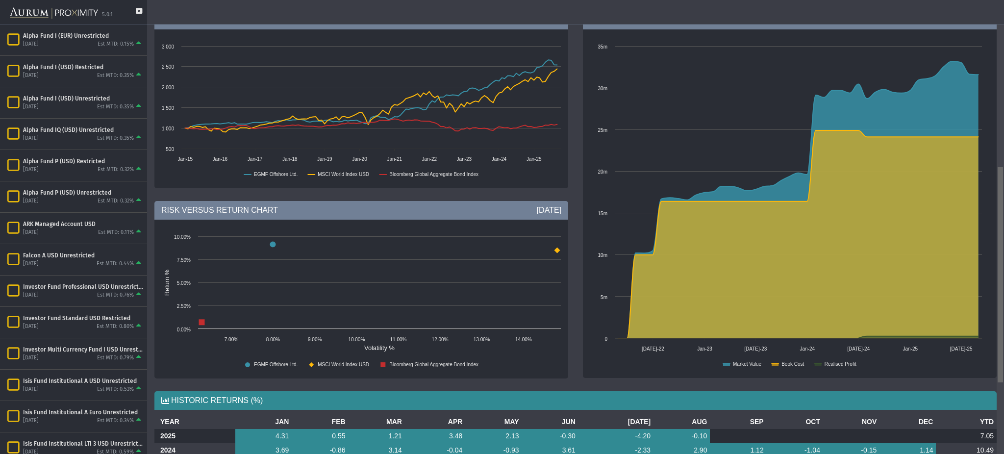
drag, startPoint x: 1003, startPoint y: 117, endPoint x: 1003, endPoint y: 239, distance: 121.6
click at [1003, 239] on body "5.0.1 Pull down to refresh... Release to refresh... Refreshing... Alpha Fund I …" at bounding box center [502, 227] width 1004 height 454
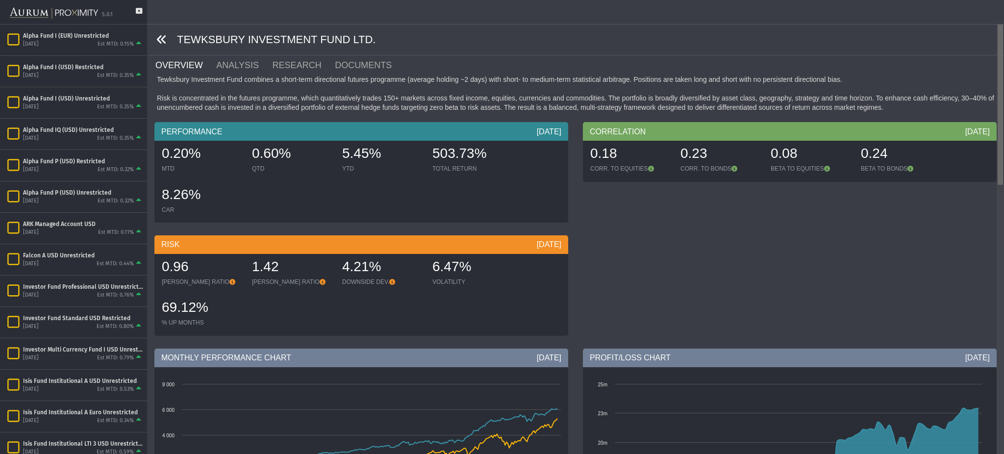
drag, startPoint x: 1002, startPoint y: 86, endPoint x: 1001, endPoint y: 75, distance: 11.9
click at [1001, 75] on body "5.0.1 Pull down to refresh... Release to refresh... Refreshing... Alpha Fund I …" at bounding box center [502, 227] width 1004 height 454
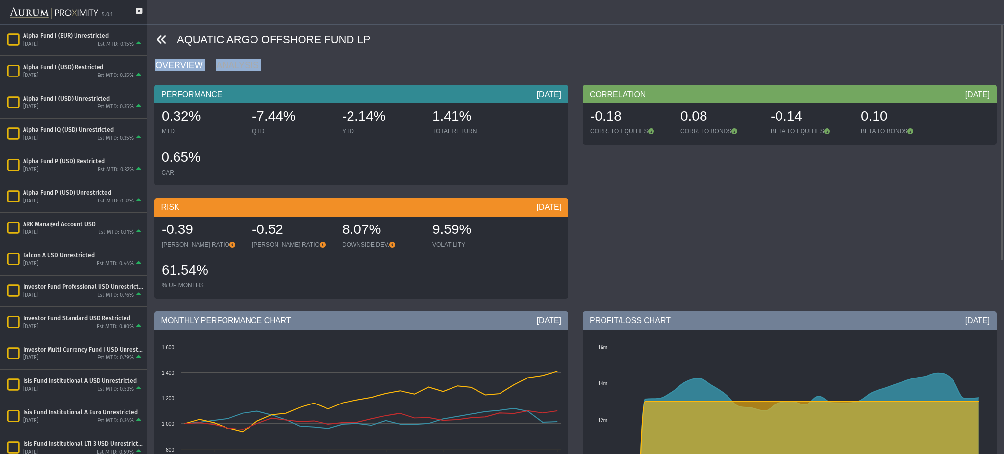
drag, startPoint x: 999, startPoint y: 54, endPoint x: 999, endPoint y: 76, distance: 21.6
click at [997, 76] on div "AQUATIC ARGO OFFSHORE FUND LP ******** OVERVIEW ANALYSIS PERFORMANCE Aug 2025 0…" at bounding box center [575, 395] width 843 height 790
click at [1000, 77] on div "Pull down to refresh... Release to refresh... Refreshing... AQUATIC ARGO OFFSHO…" at bounding box center [575, 227] width 857 height 454
drag, startPoint x: 1001, startPoint y: 77, endPoint x: 985, endPoint y: 21, distance: 57.9
click at [985, 21] on body "5.0.1 Pull down to refresh... Release to refresh... Refreshing... Alpha Fund I …" at bounding box center [502, 227] width 1004 height 454
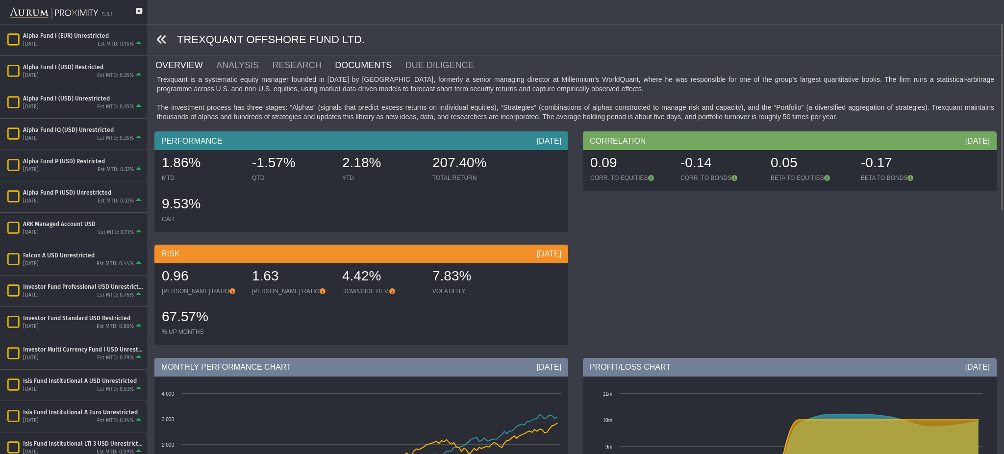
click at [349, 66] on link "DOCUMENTS" at bounding box center [369, 65] width 71 height 20
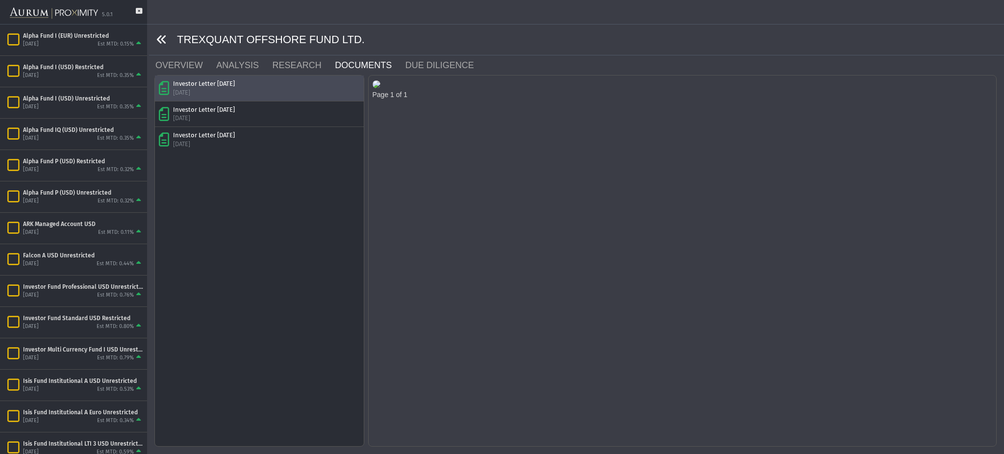
click at [244, 90] on div "Investor Letter [DATE] [DATE]" at bounding box center [259, 87] width 201 height 17
click at [381, 88] on img at bounding box center [377, 84] width 8 height 8
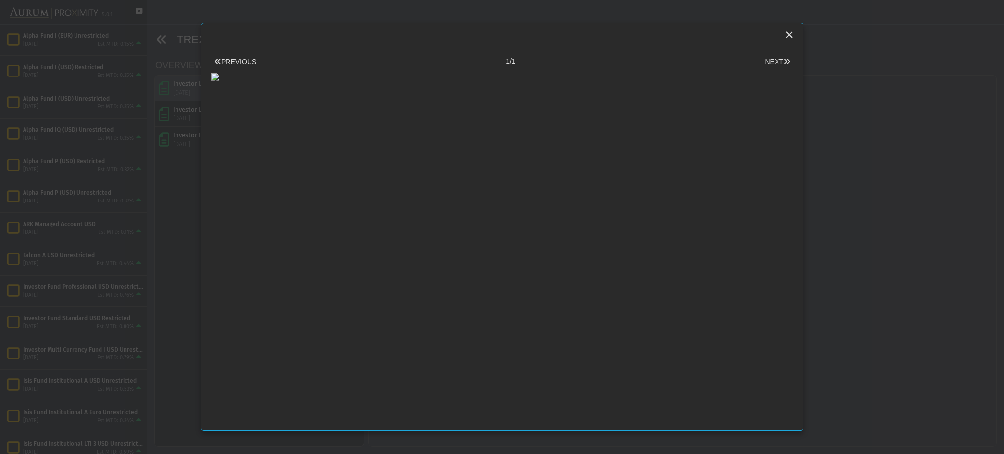
scroll to position [0, 0]
click at [730, 81] on div at bounding box center [502, 74] width 582 height 14
drag, startPoint x: 781, startPoint y: 218, endPoint x: 714, endPoint y: 98, distance: 137.0
click at [714, 98] on body "5.0.1 Pull down to refresh... Release to refresh... Refreshing... Alpha Fund I …" at bounding box center [502, 227] width 1004 height 454
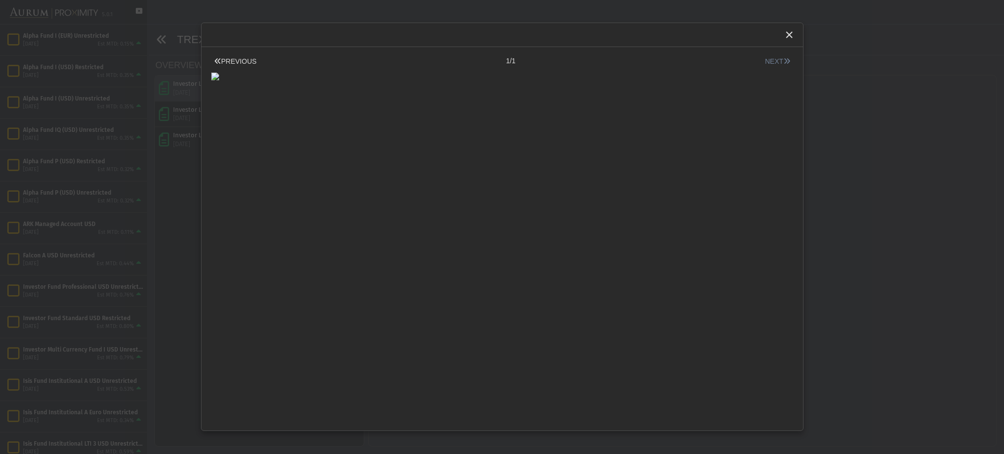
click at [762, 58] on button "NEXT" at bounding box center [777, 61] width 31 height 10
click at [790, 38] on icon "Close" at bounding box center [789, 34] width 9 height 9
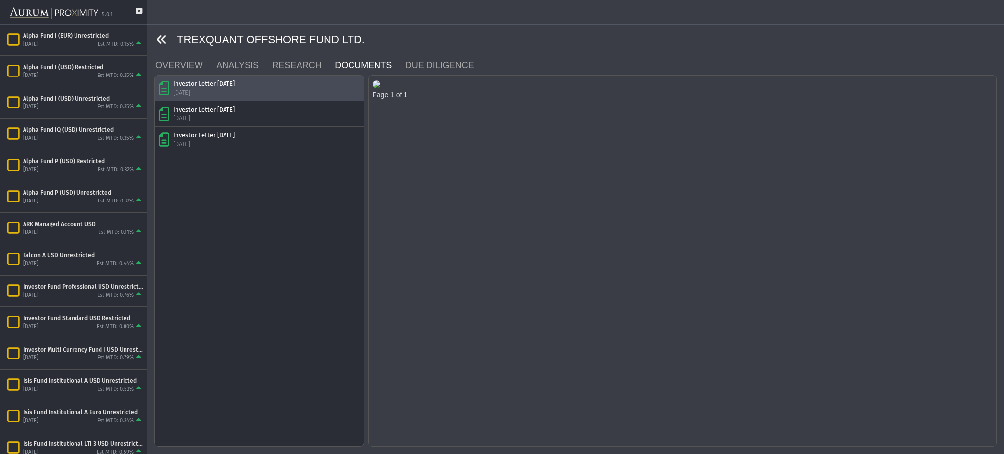
click at [167, 38] on icon at bounding box center [161, 39] width 11 height 11
click at [159, 38] on icon at bounding box center [161, 39] width 11 height 11
click at [175, 64] on link "OVERVIEW" at bounding box center [184, 65] width 61 height 20
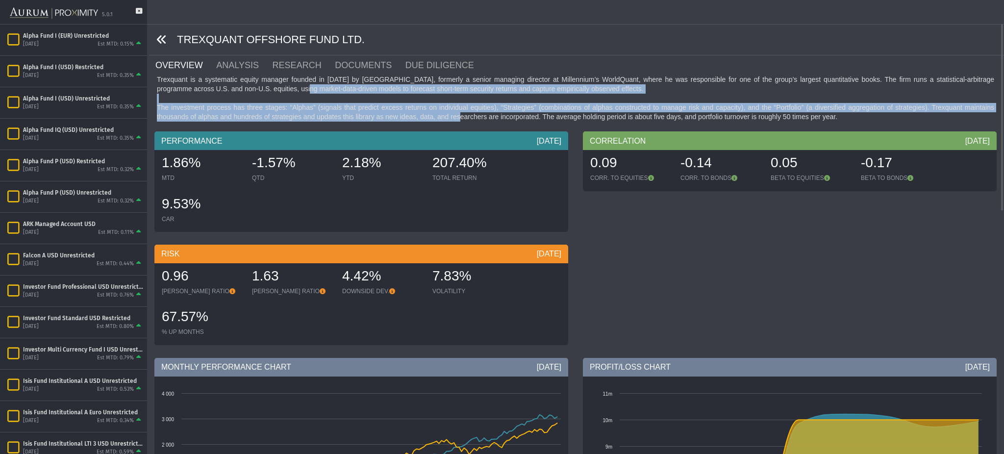
drag, startPoint x: 264, startPoint y: 91, endPoint x: 458, endPoint y: 115, distance: 194.7
click at [458, 115] on div "Trexquant is a systematic equity manager founded in [DATE] by [GEOGRAPHIC_DATA]…" at bounding box center [575, 98] width 843 height 47
